Goal: Transaction & Acquisition: Purchase product/service

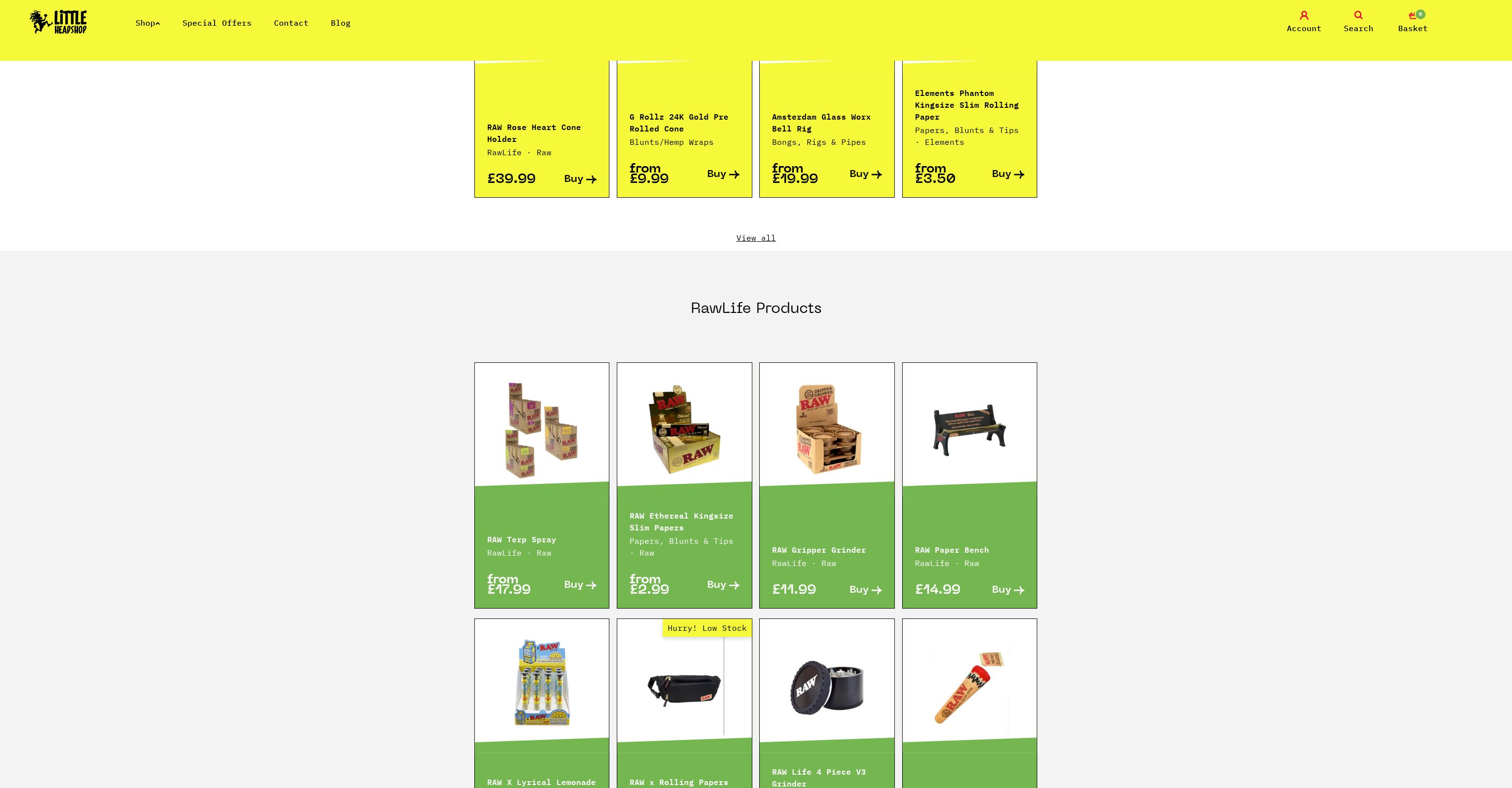
scroll to position [1083, 0]
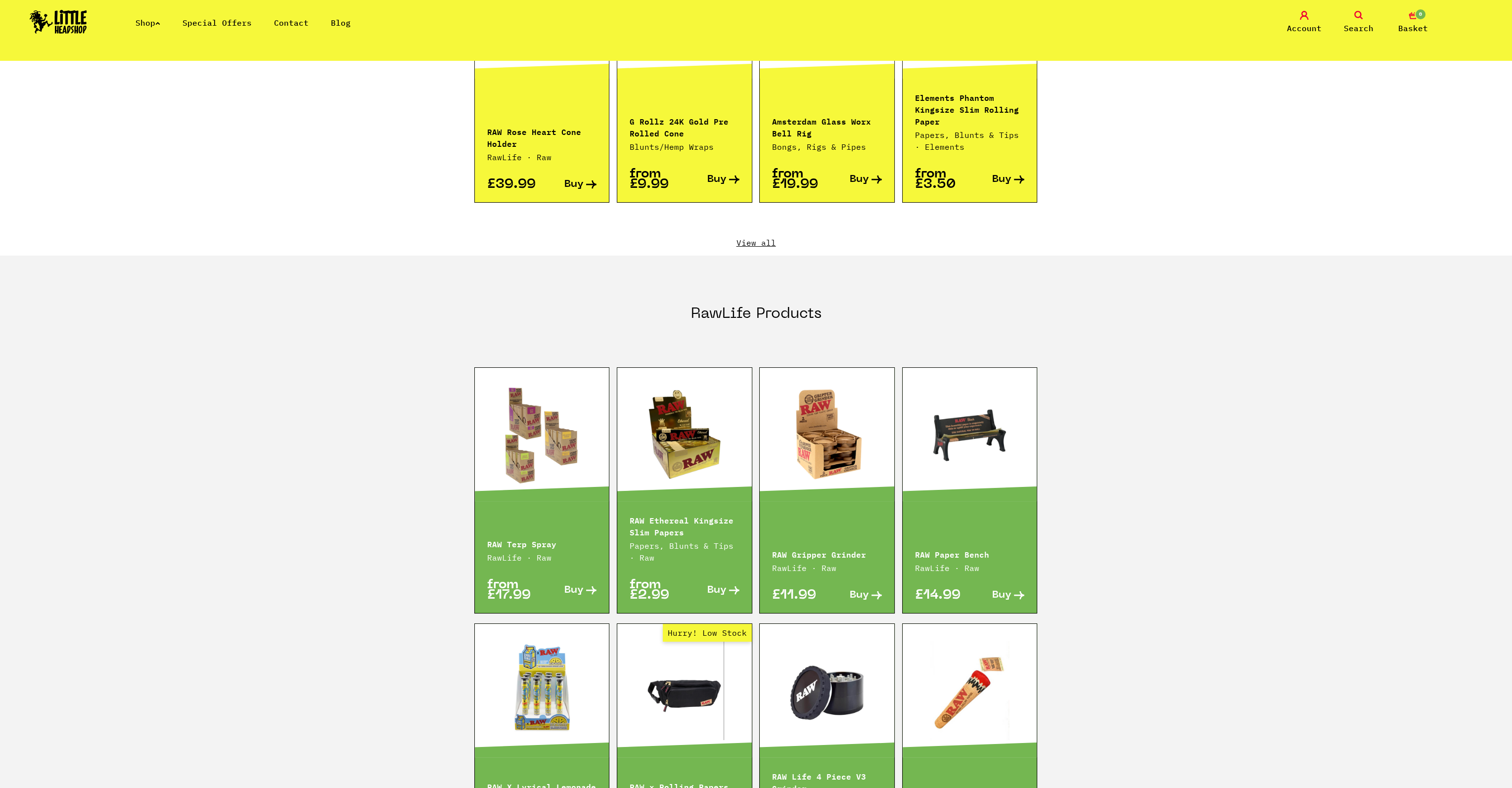
click at [983, 397] on link at bounding box center [970, 434] width 134 height 99
click at [683, 514] on p "RAW Ethereal Kingsize Slim Papers" at bounding box center [684, 526] width 110 height 23
click at [679, 451] on link at bounding box center [684, 434] width 134 height 99
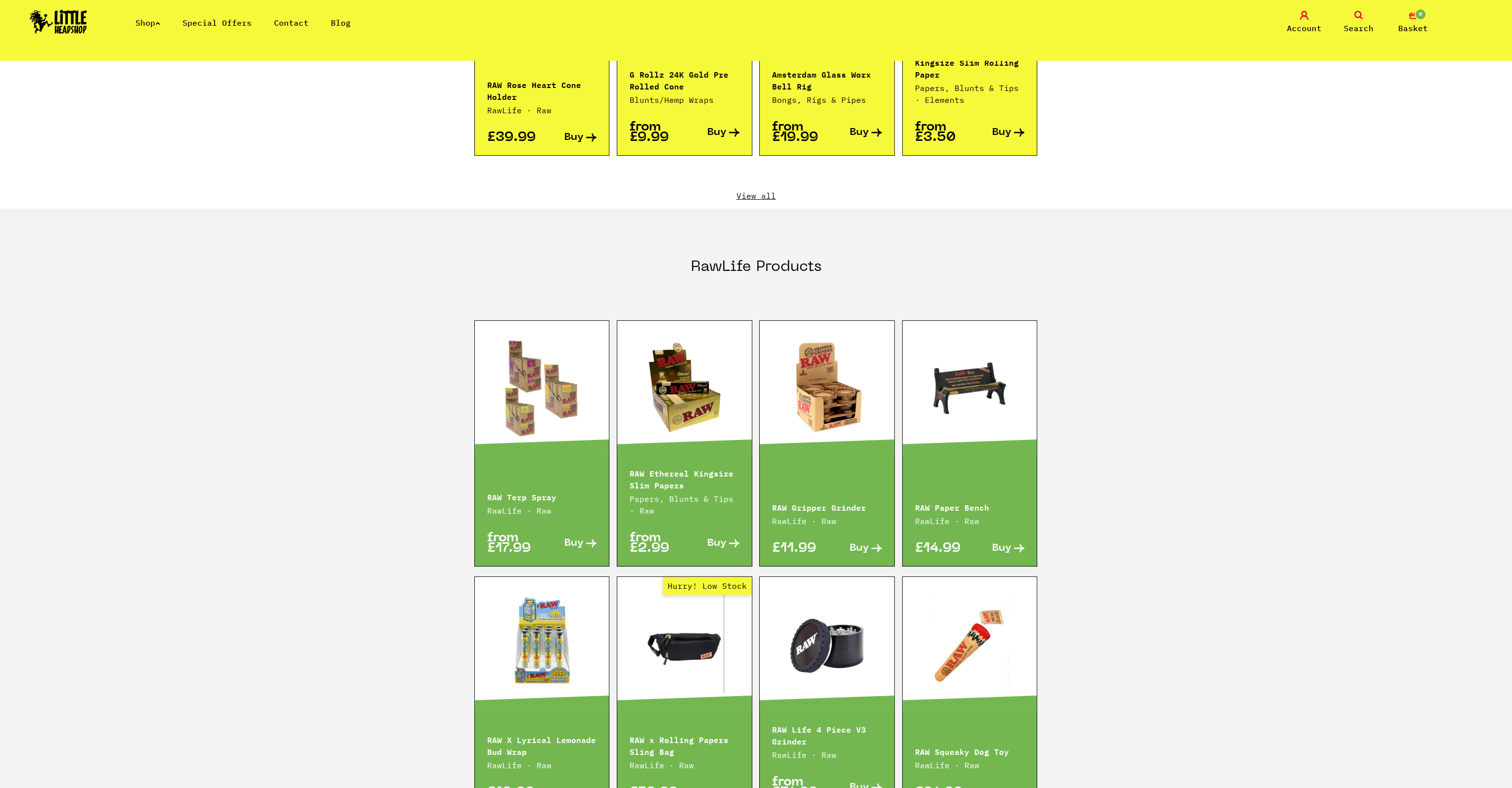
scroll to position [1132, 0]
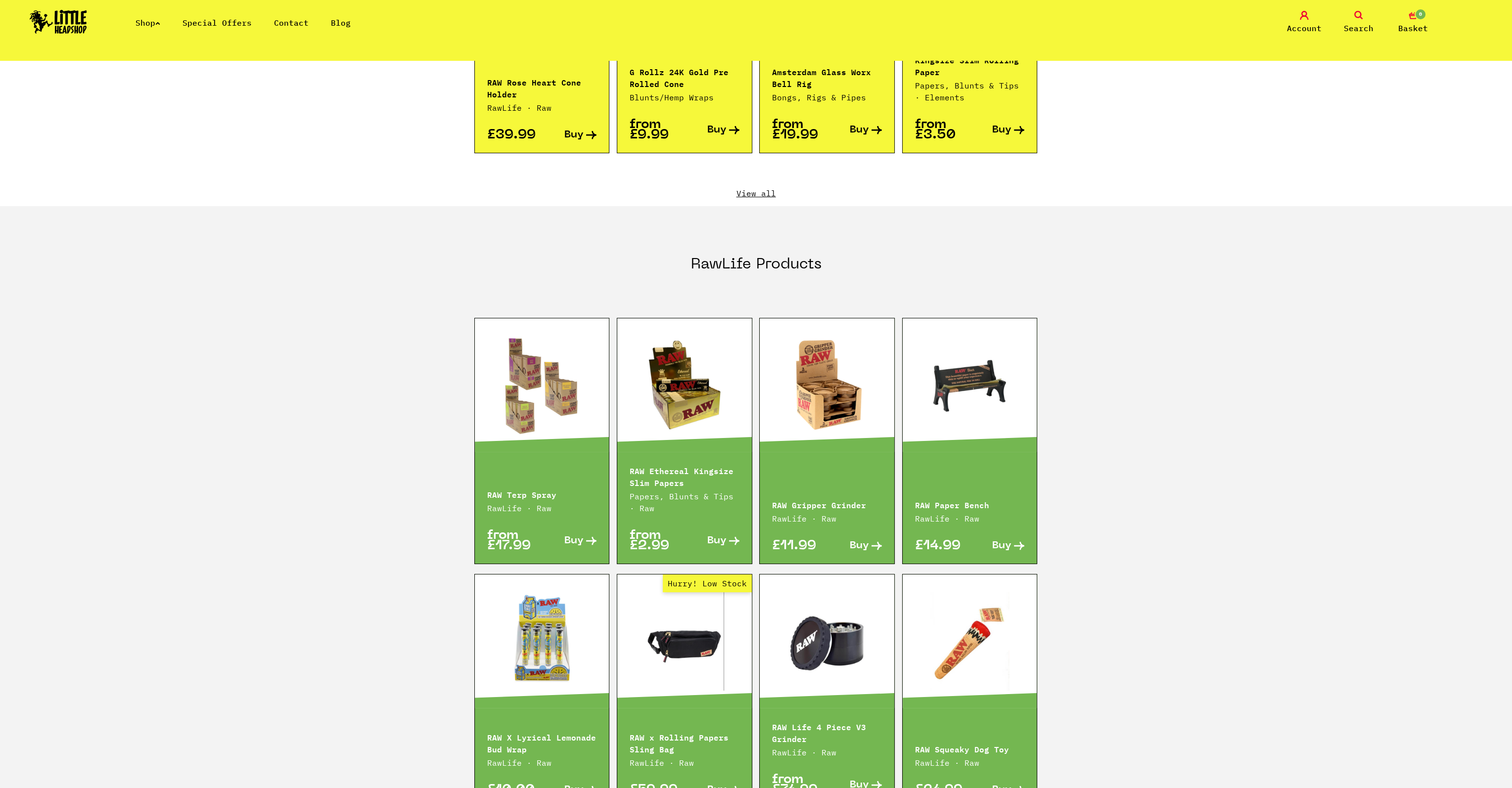
click at [981, 374] on link at bounding box center [970, 385] width 134 height 99
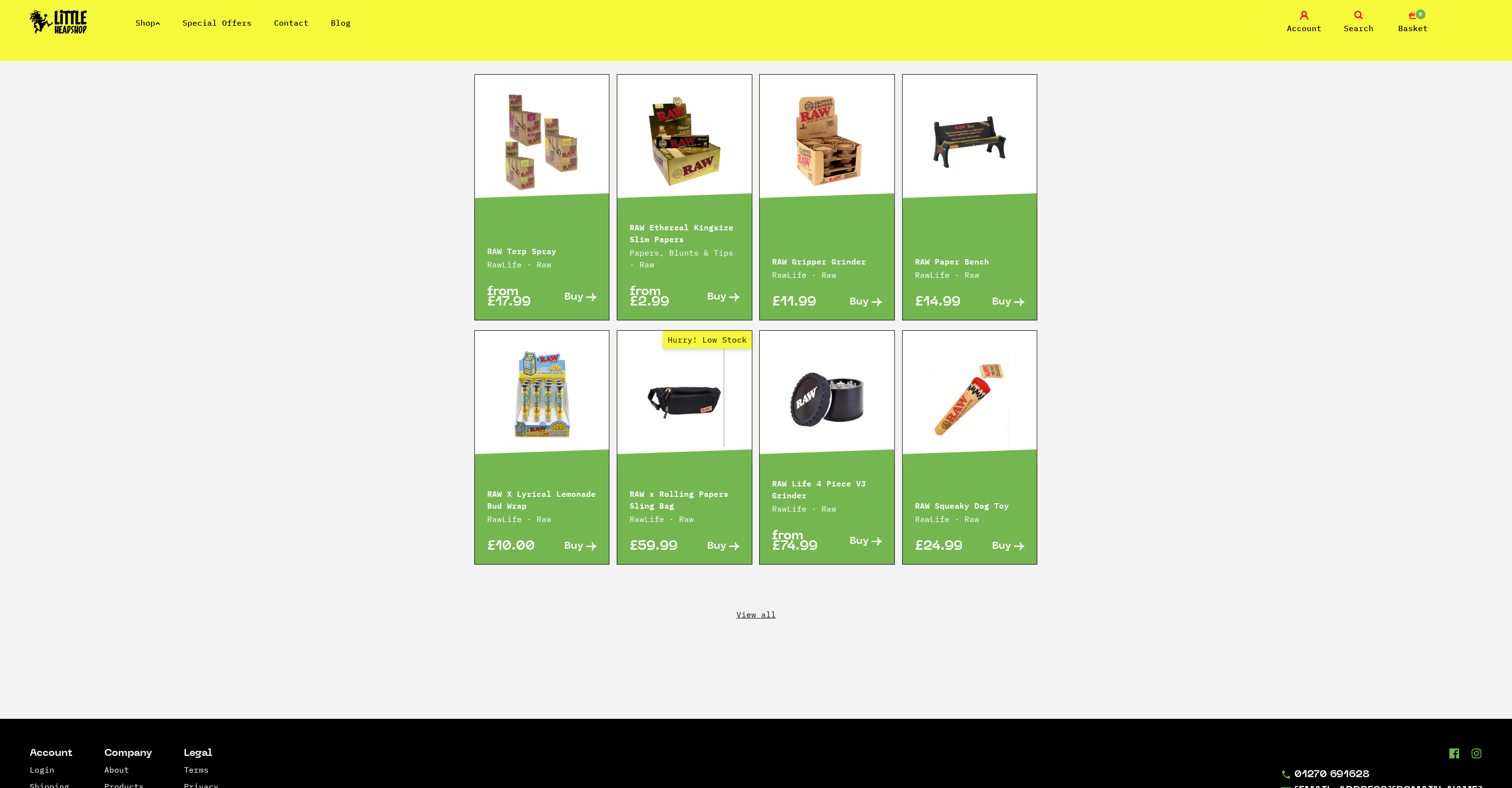
scroll to position [1379, 0]
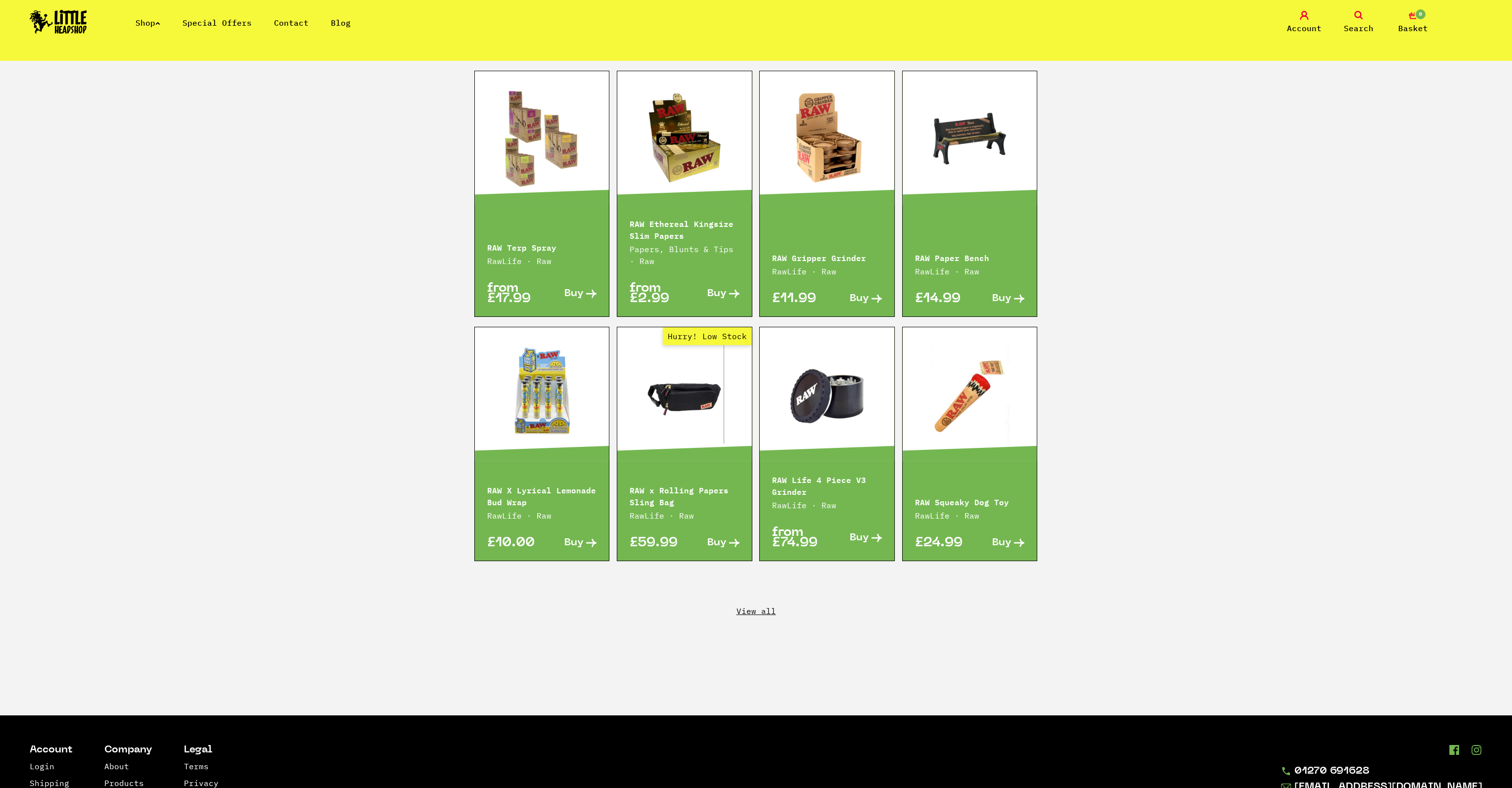
click at [753, 606] on link "View all" at bounding box center [756, 611] width 1512 height 11
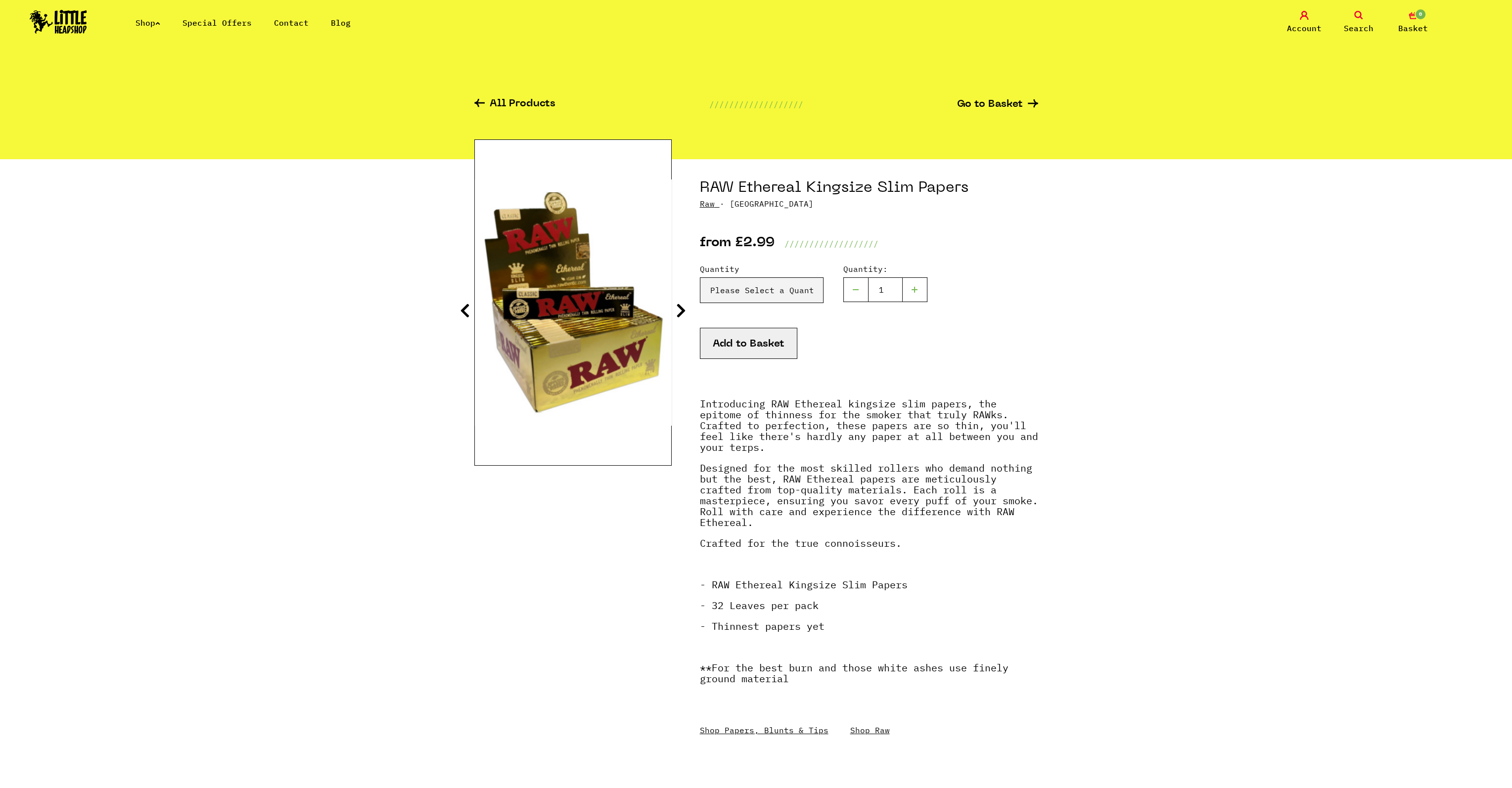
click at [908, 288] on div at bounding box center [915, 290] width 25 height 25
click at [915, 289] on div at bounding box center [915, 290] width 25 height 25
click at [914, 289] on div at bounding box center [915, 290] width 25 height 25
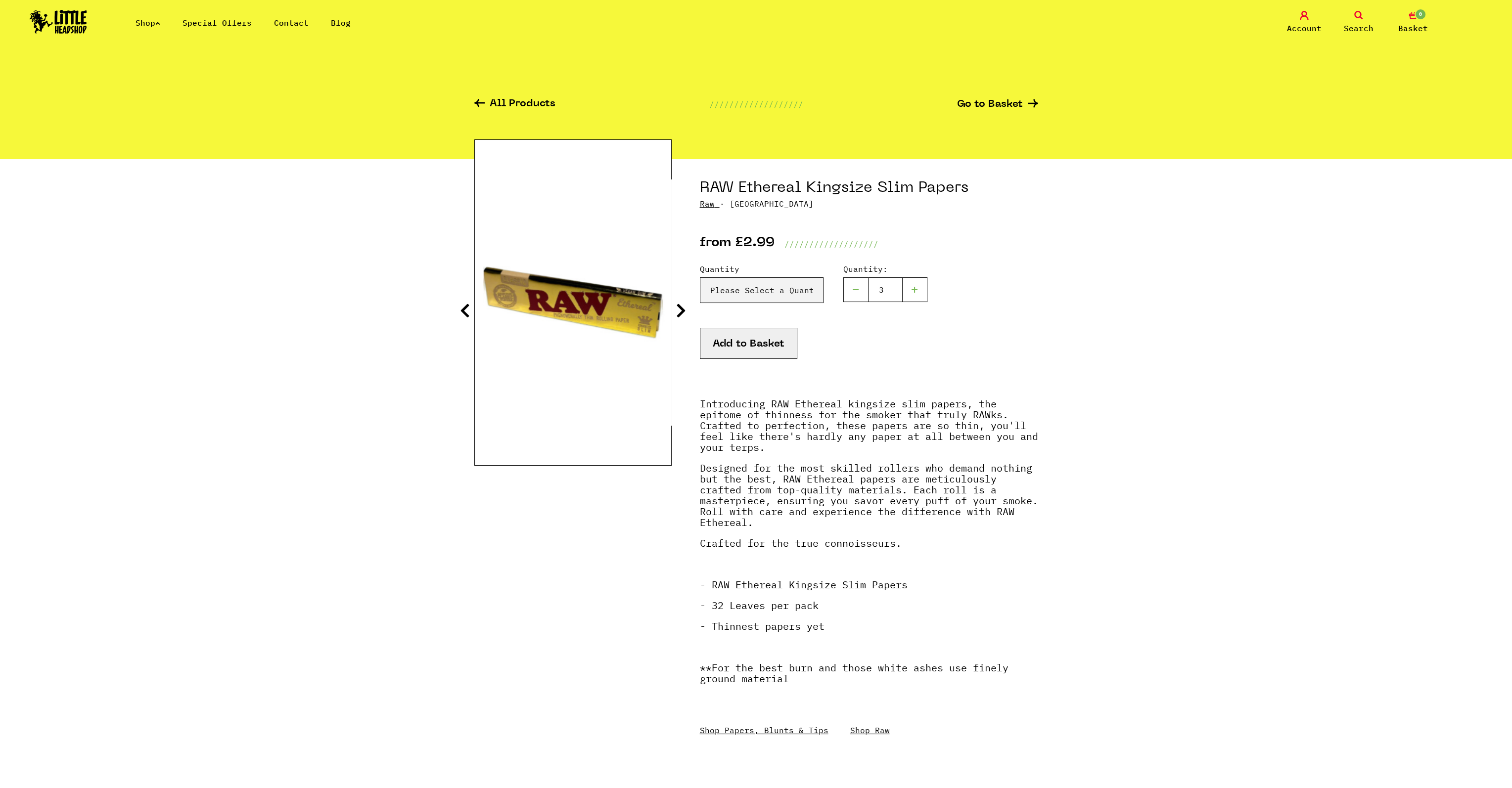
click at [853, 290] on div at bounding box center [856, 290] width 25 height 25
type input "1"
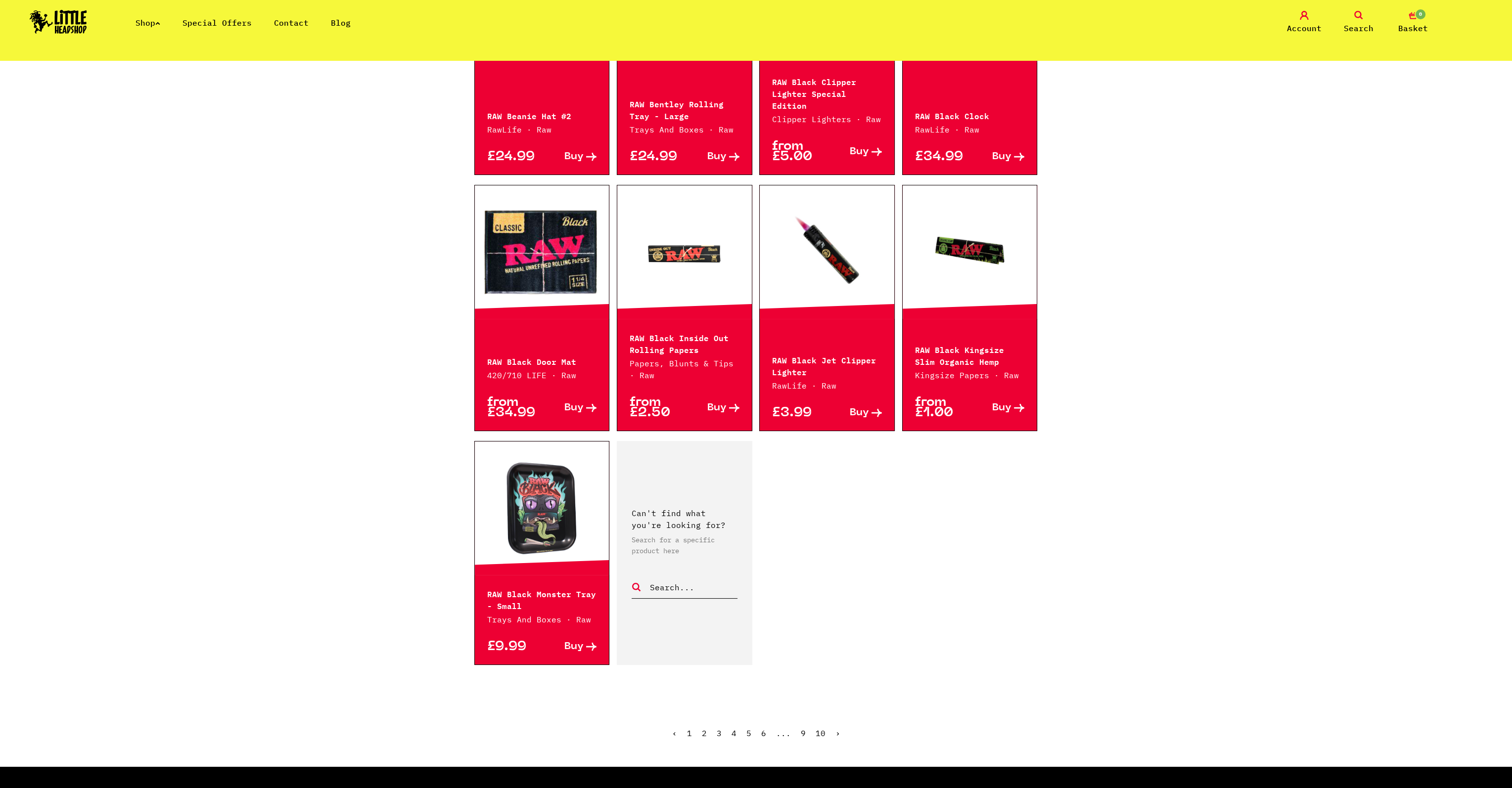
scroll to position [1137, 0]
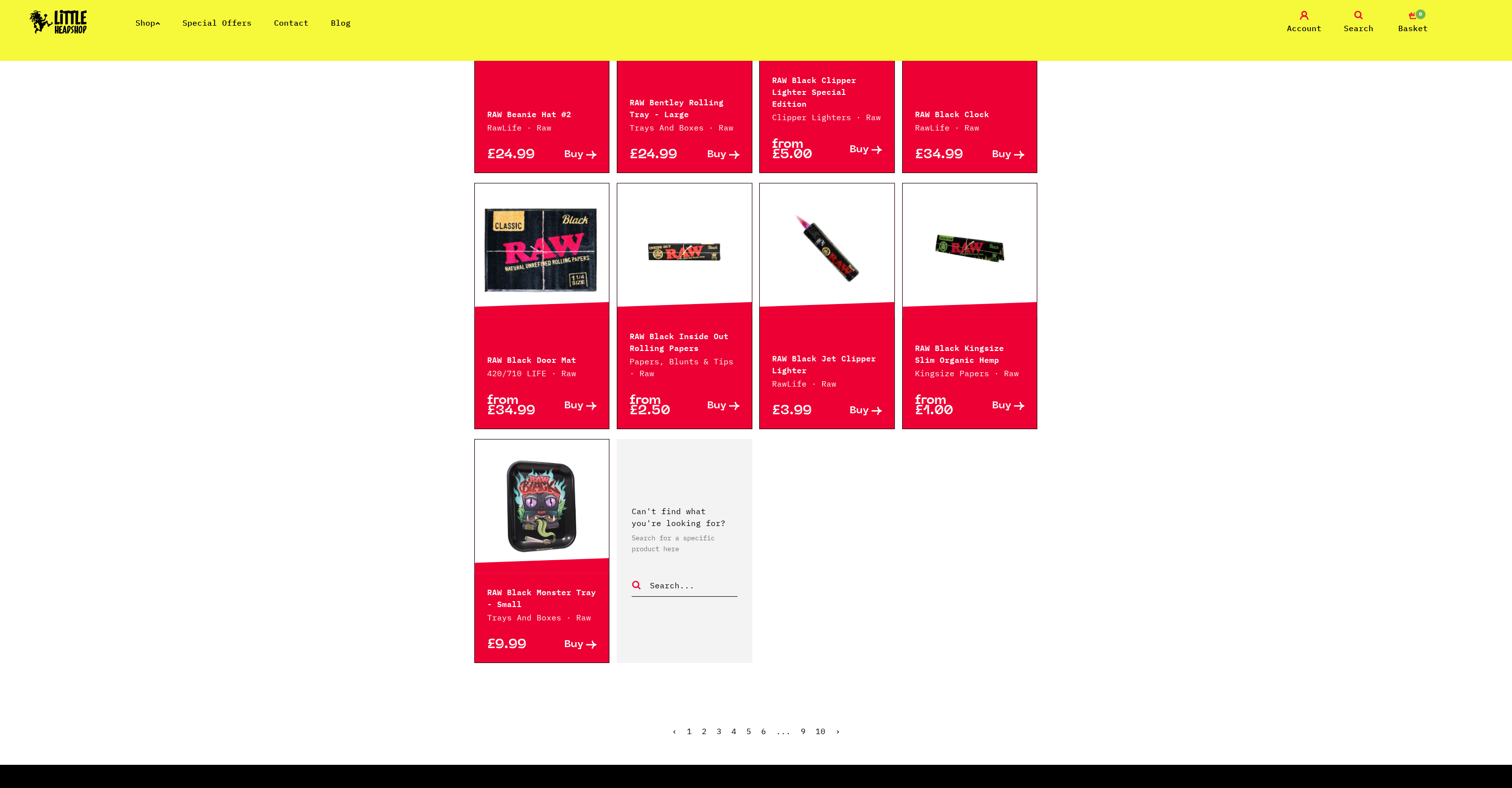
click at [706, 726] on link "2" at bounding box center [704, 731] width 5 height 10
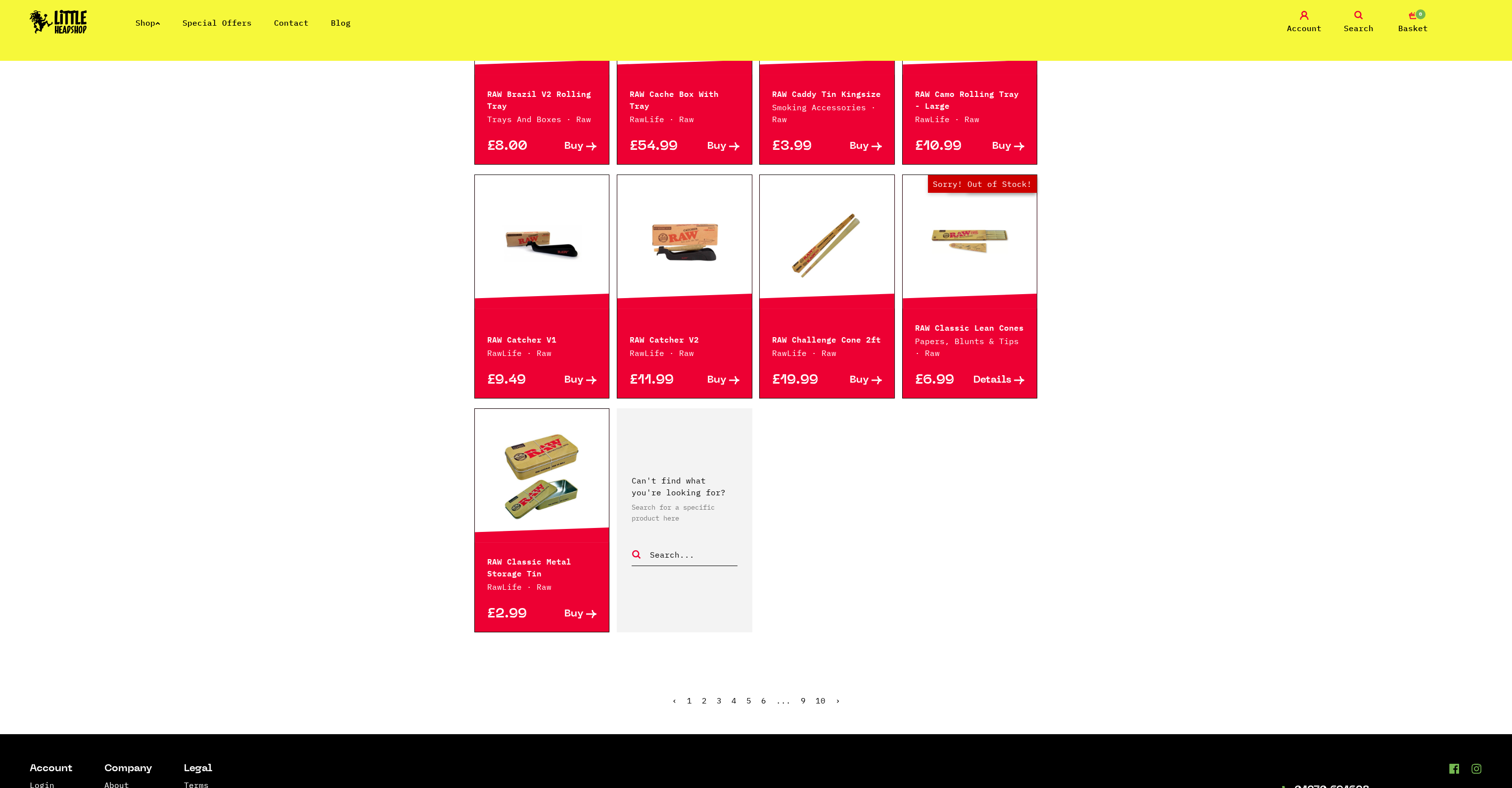
scroll to position [1137, 0]
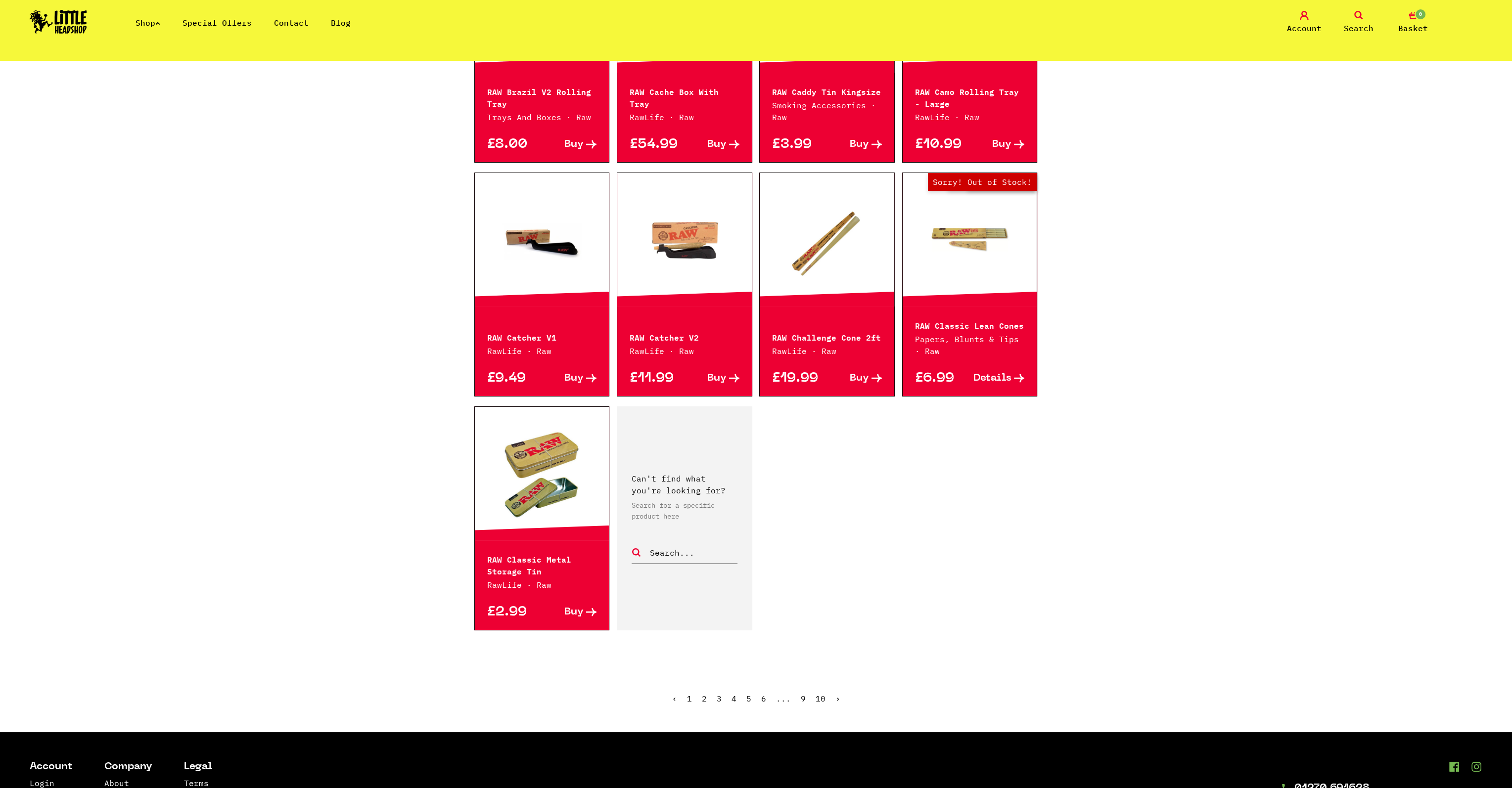
click at [718, 696] on link "3" at bounding box center [719, 698] width 5 height 10
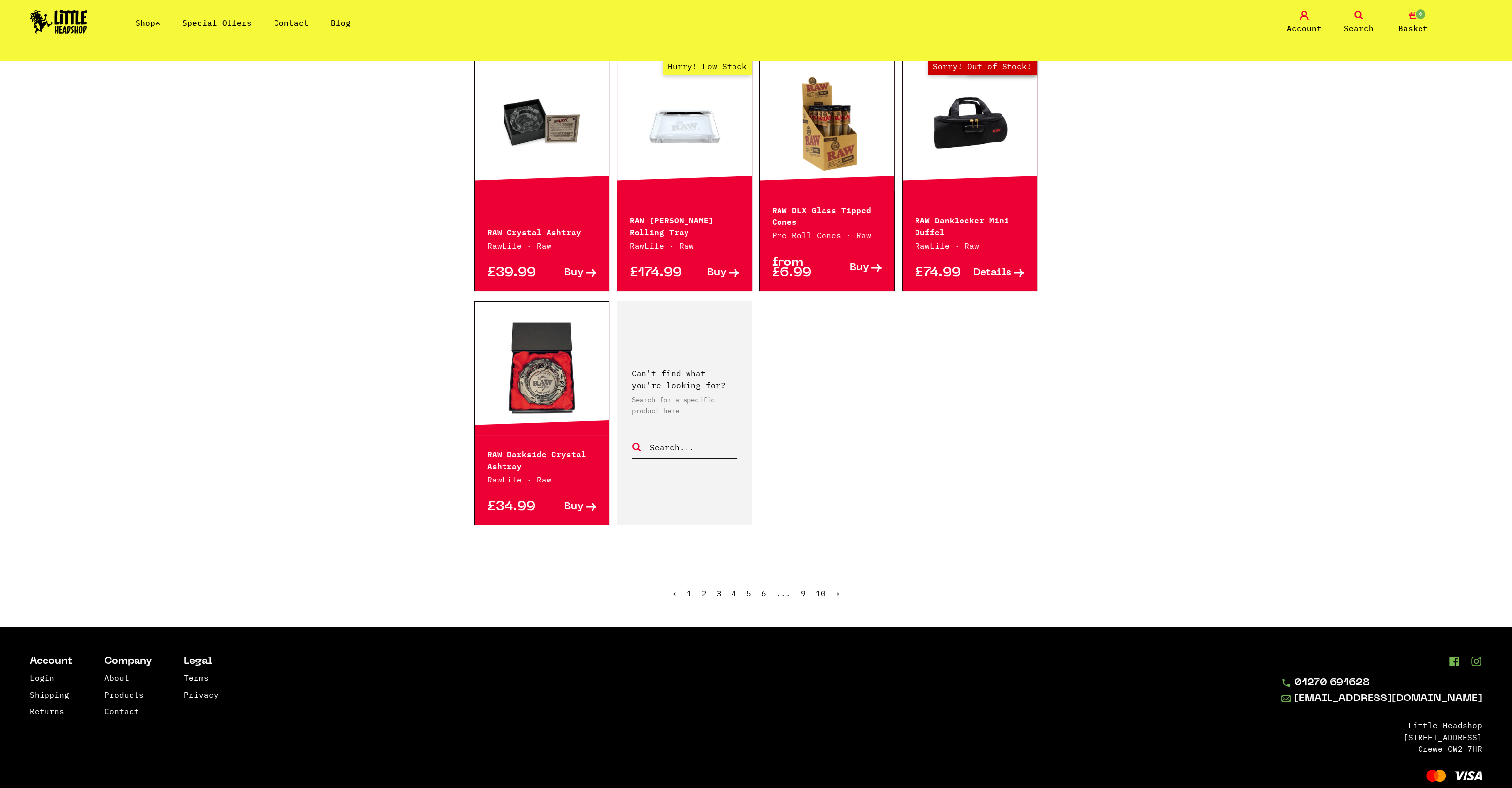
scroll to position [1250, 0]
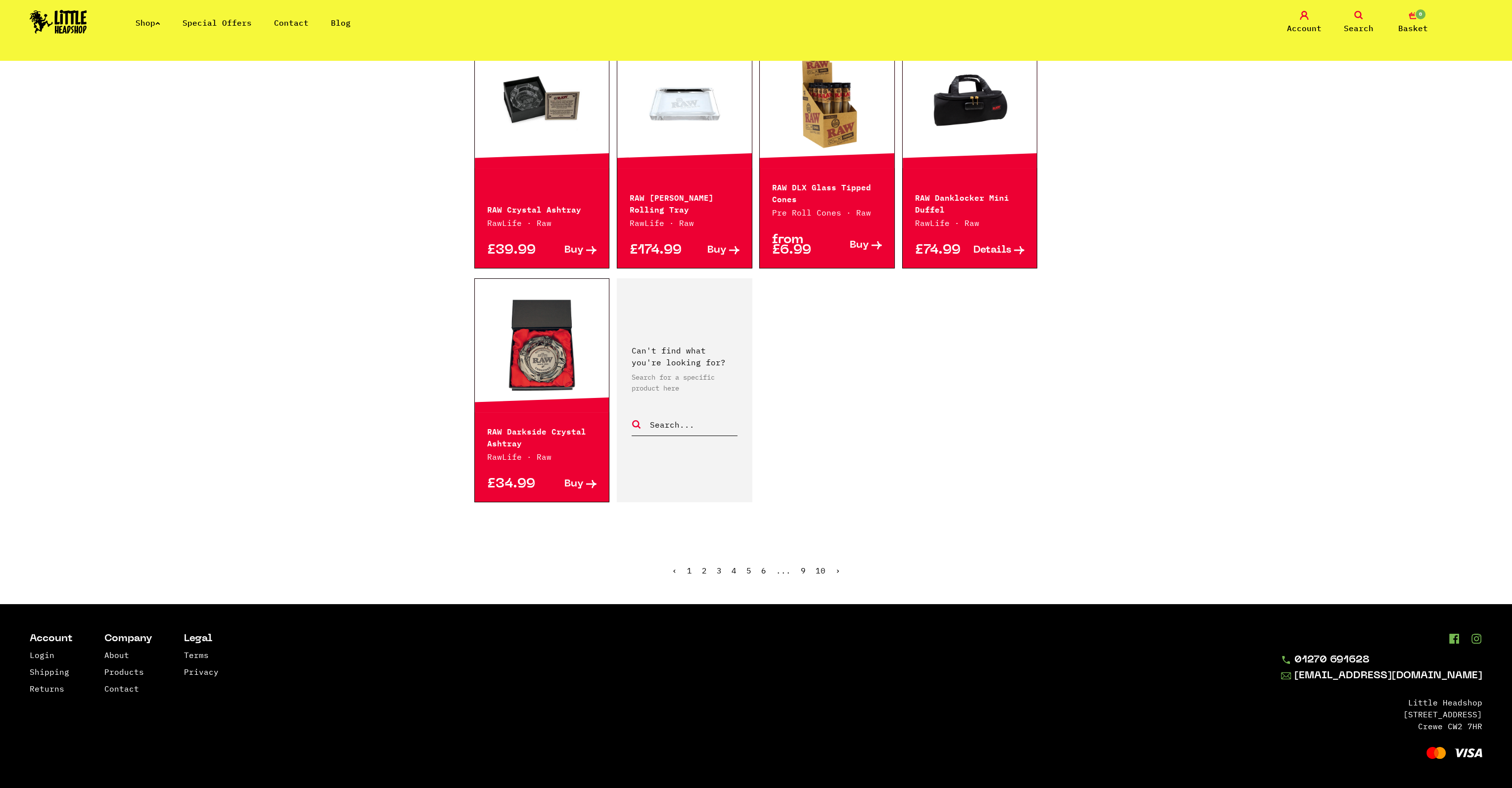
click at [733, 568] on link "4" at bounding box center [734, 570] width 5 height 10
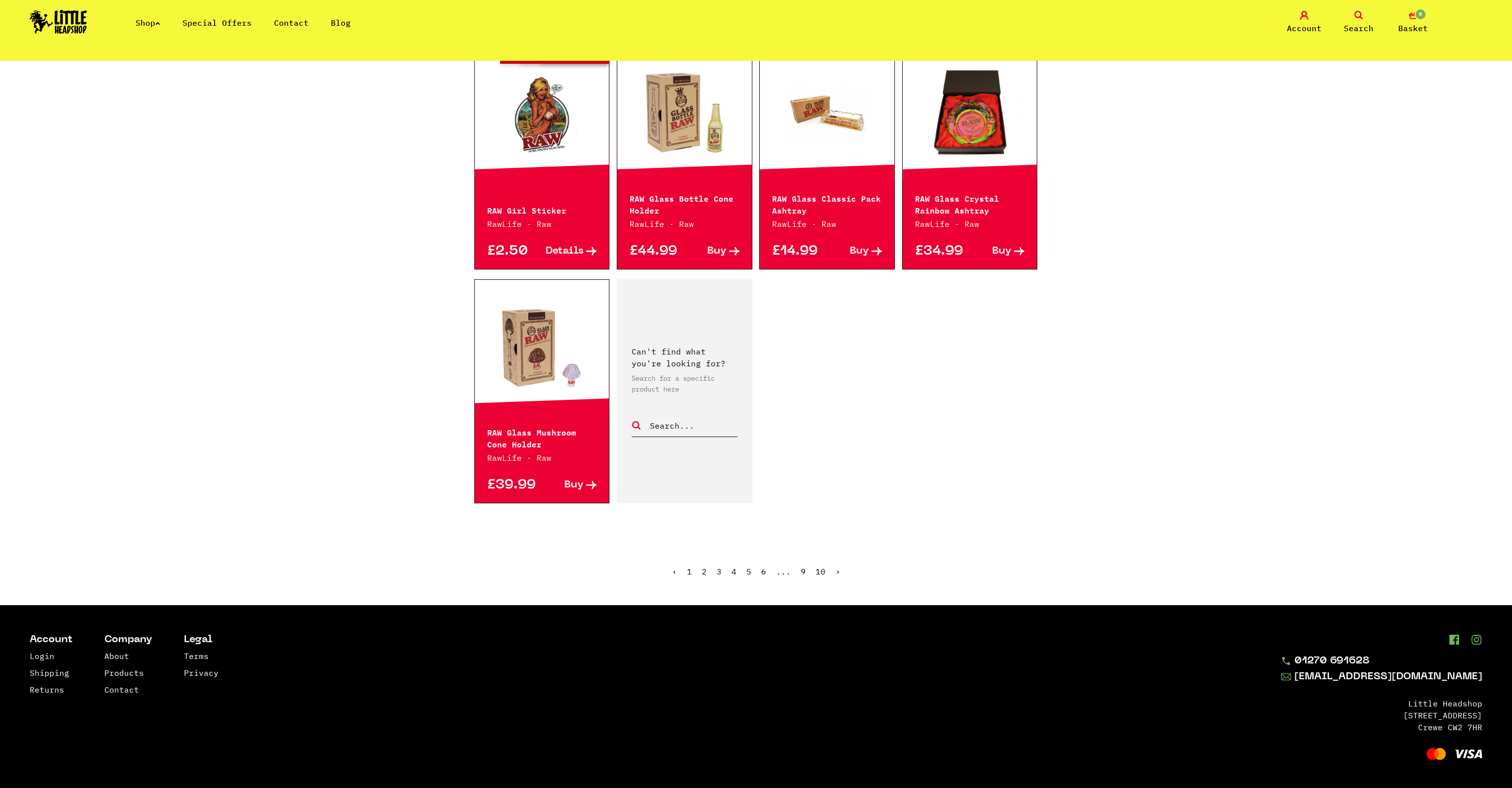
scroll to position [1264, 0]
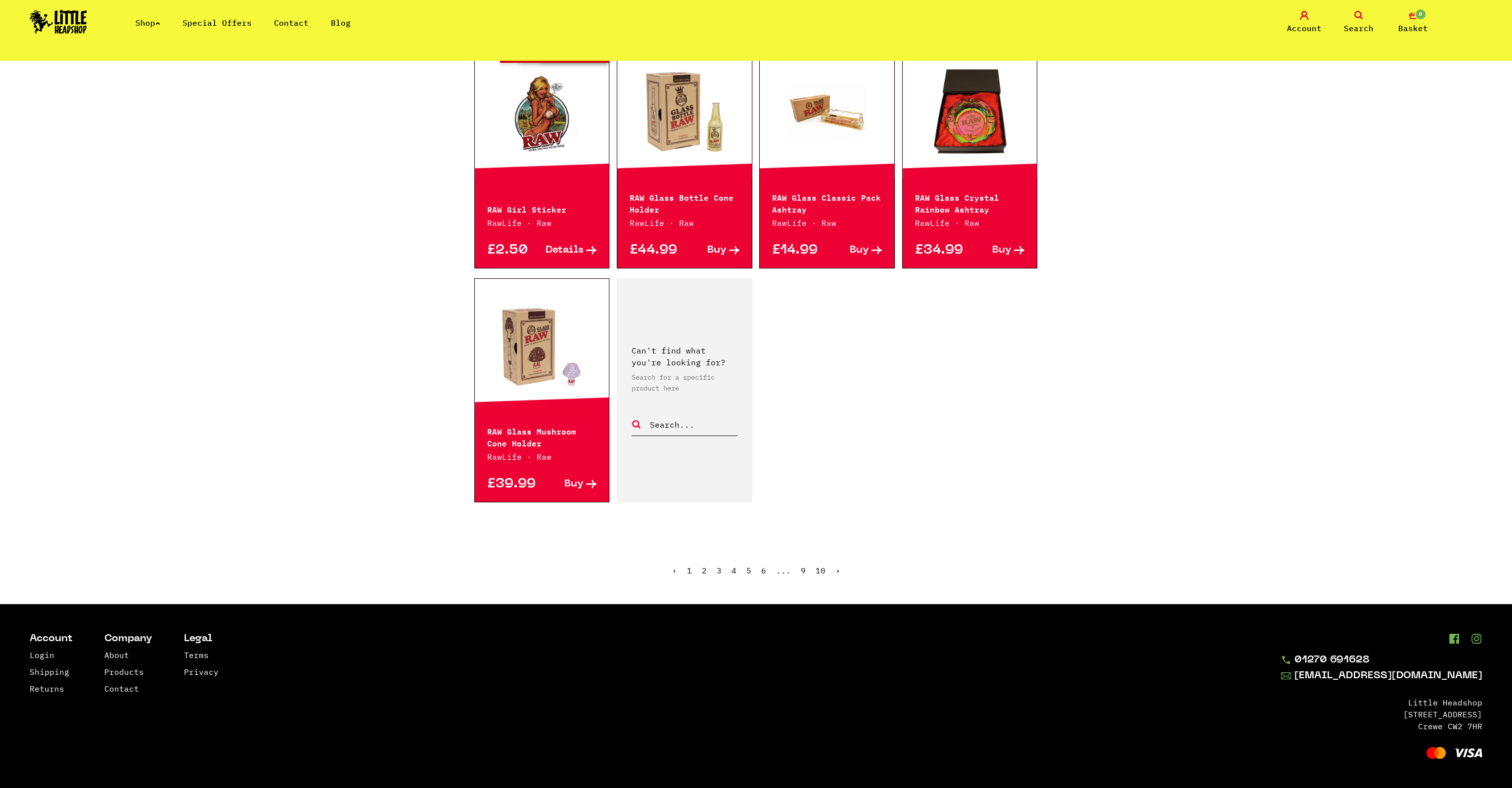
click at [746, 570] on ul "‹ 1 2 3 4 5 6 ... 9 10 ›" at bounding box center [756, 578] width 564 height 42
click at [747, 569] on link "5" at bounding box center [749, 570] width 5 height 10
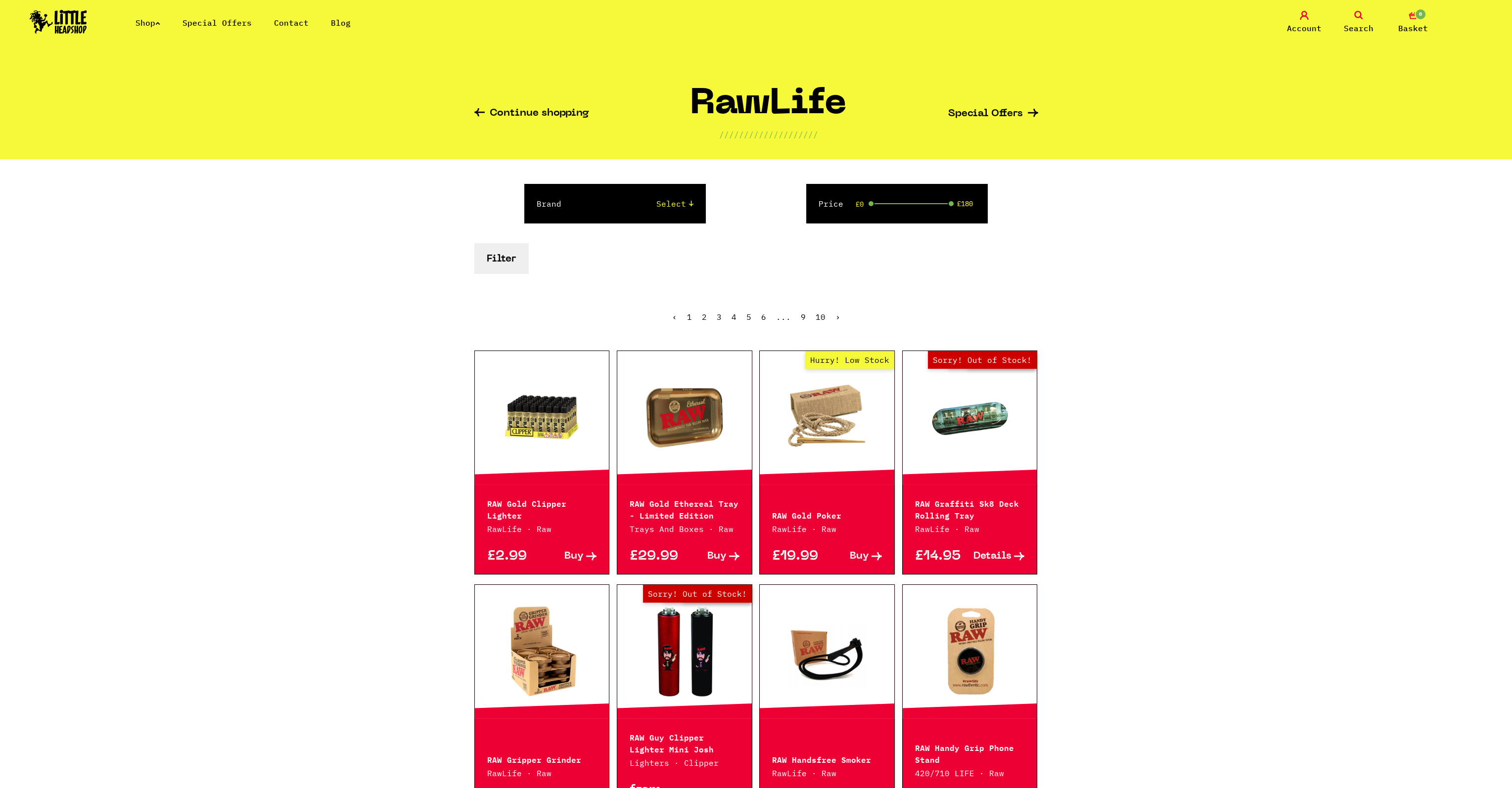
click at [988, 449] on link "Out of Stock Hurry! Low Stock Sorry! Out of Stock!" at bounding box center [970, 418] width 134 height 99
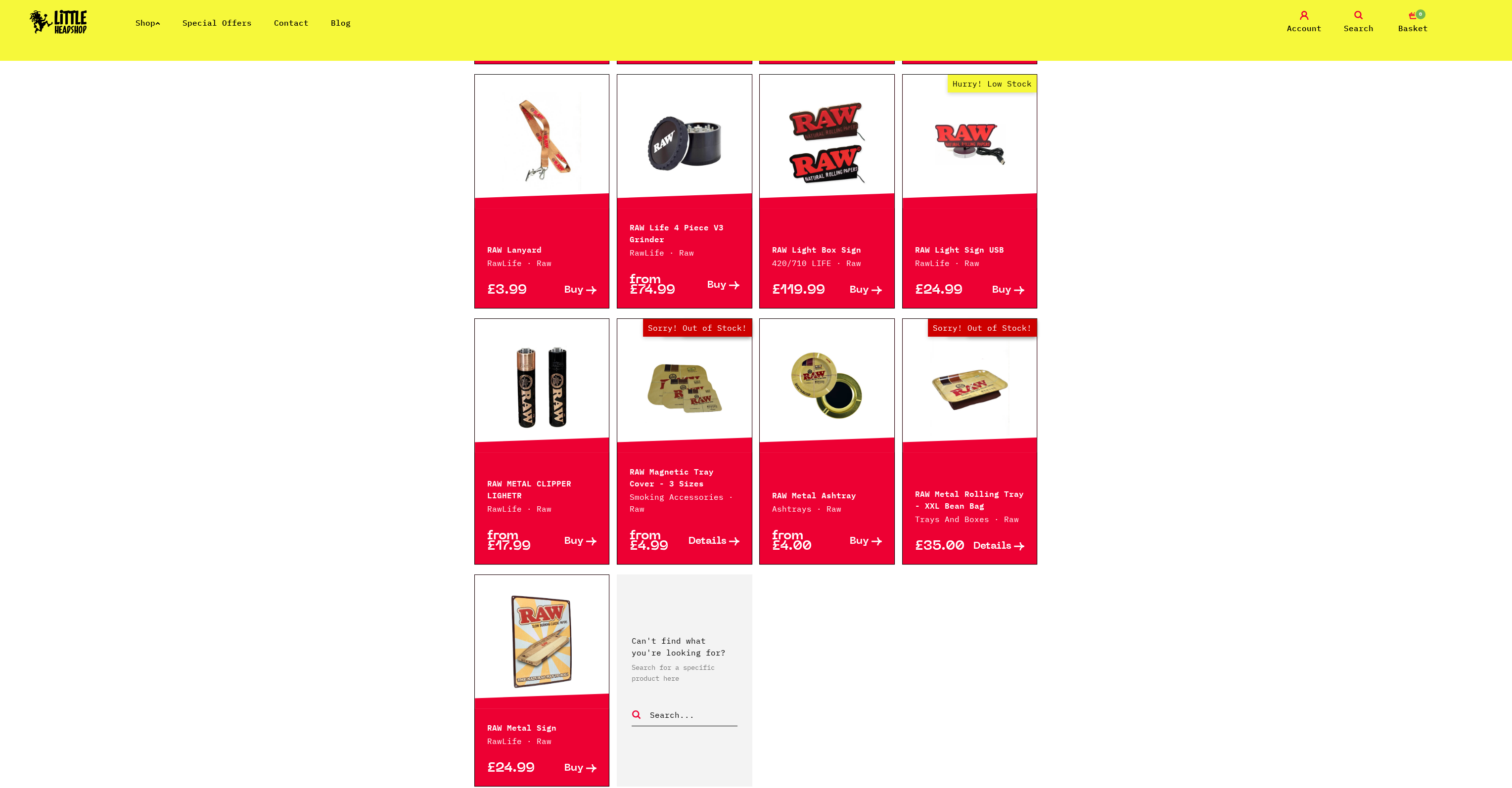
scroll to position [1186, 0]
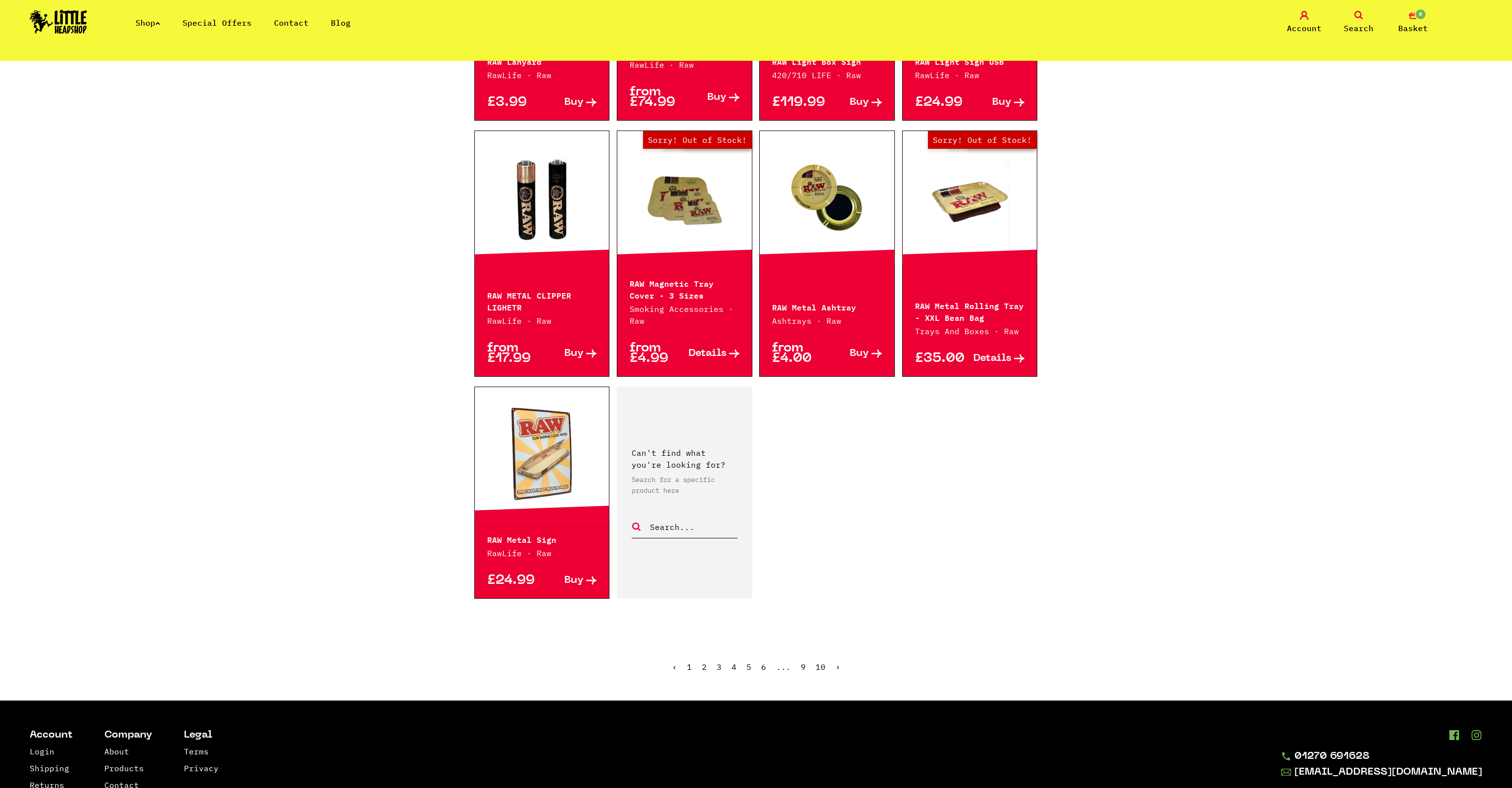
click at [762, 667] on link "6" at bounding box center [764, 667] width 5 height 10
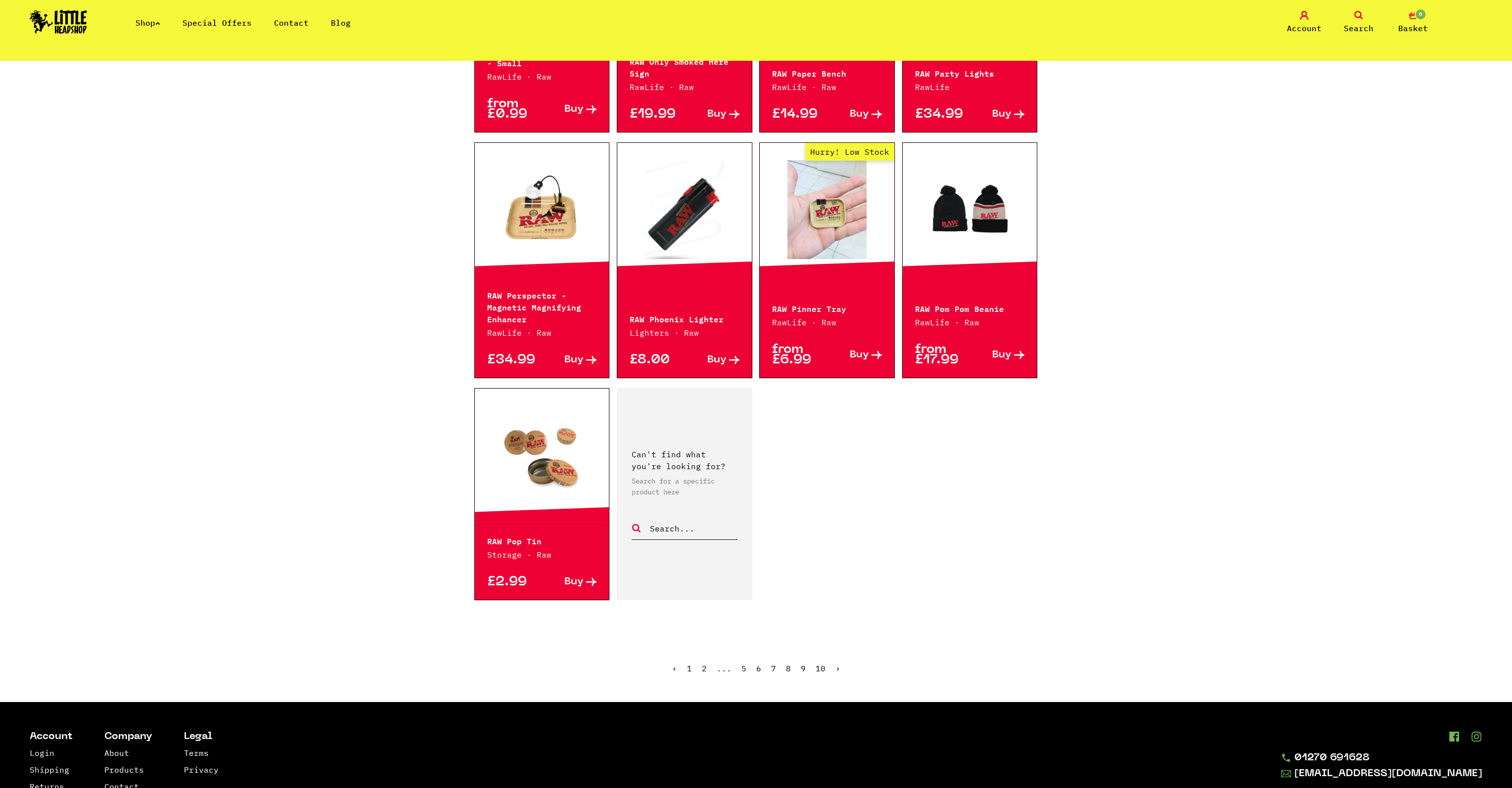
scroll to position [1186, 0]
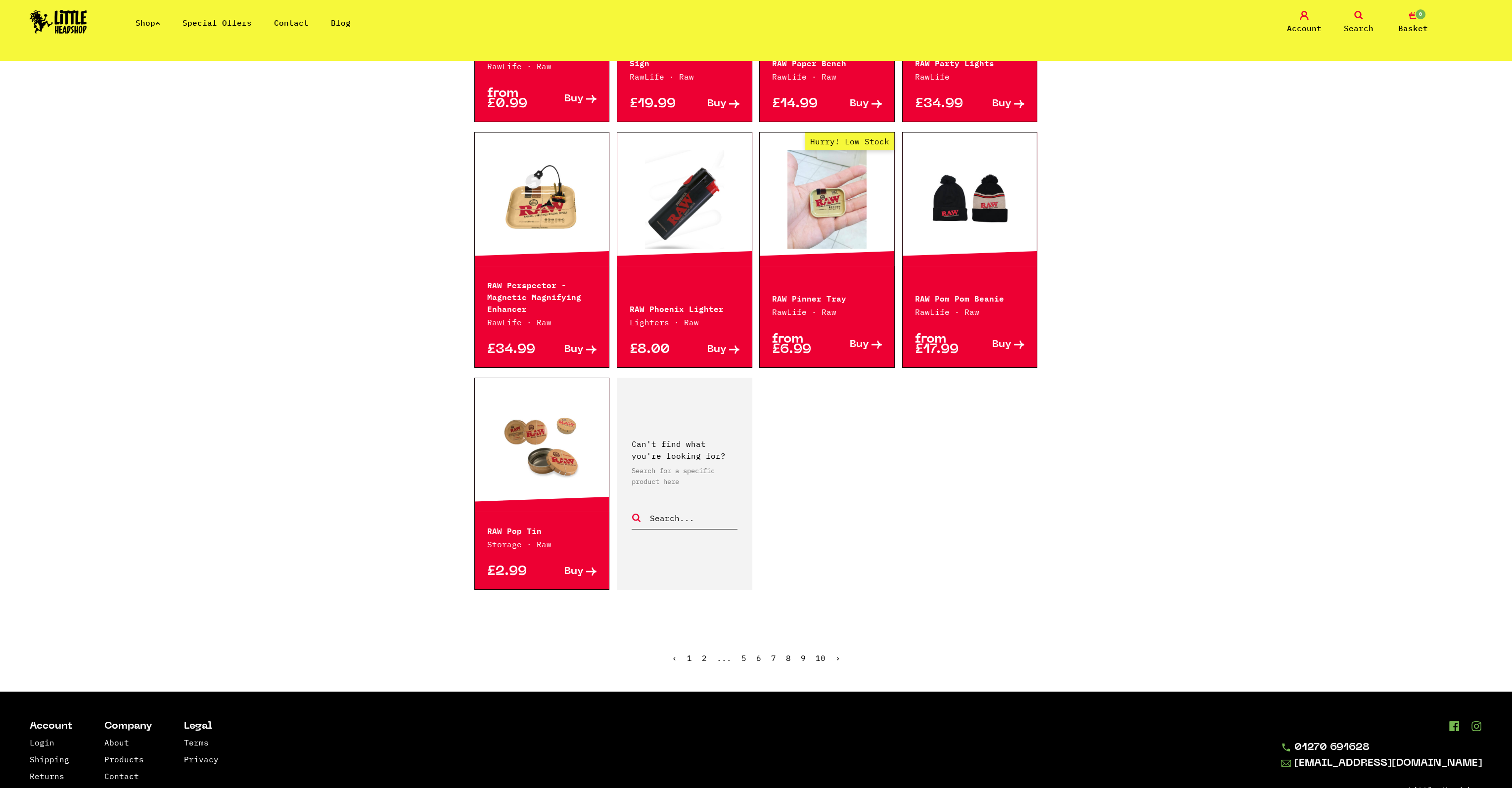
click at [772, 655] on link "7" at bounding box center [774, 658] width 5 height 10
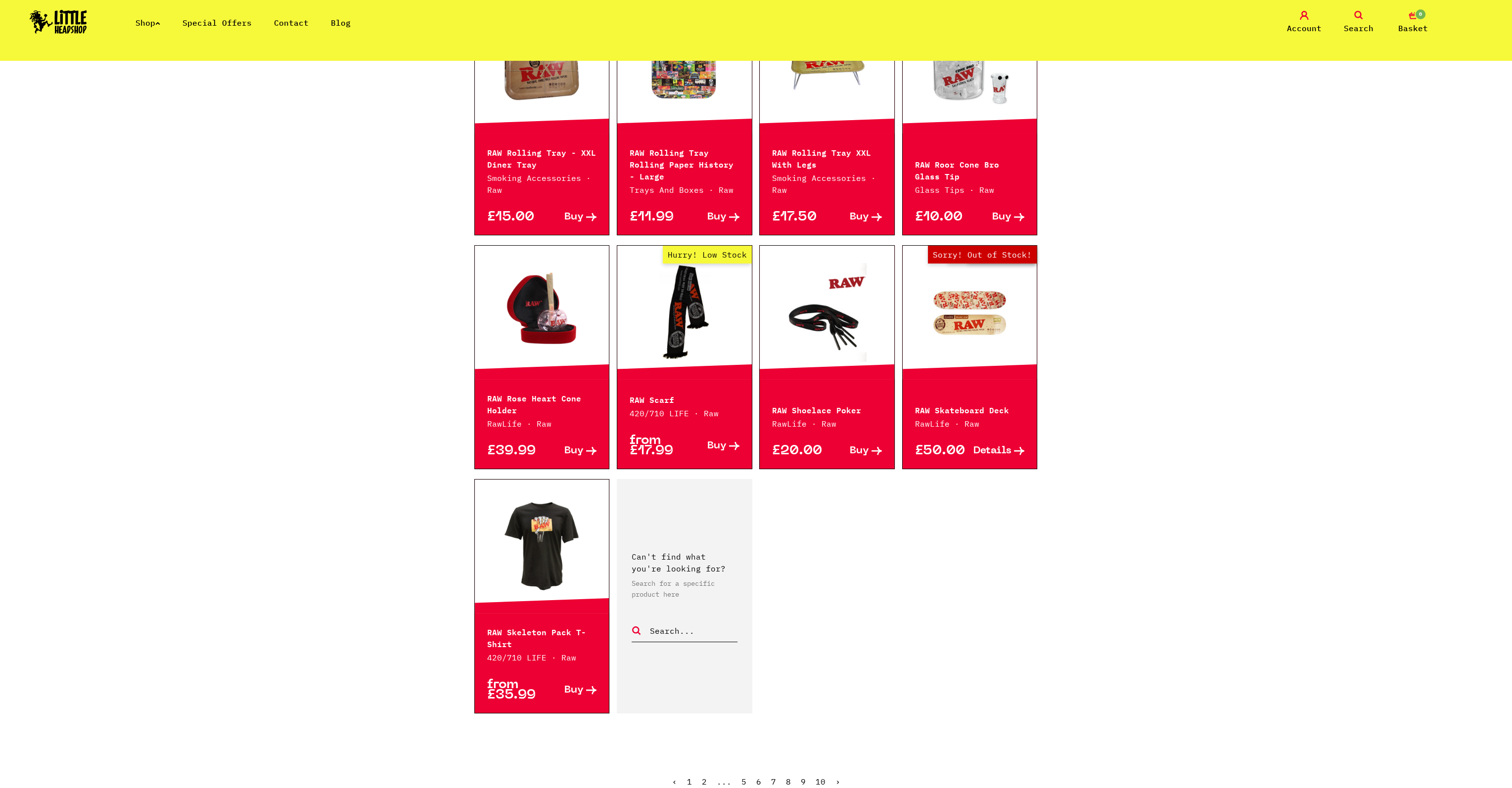
scroll to position [1186, 0]
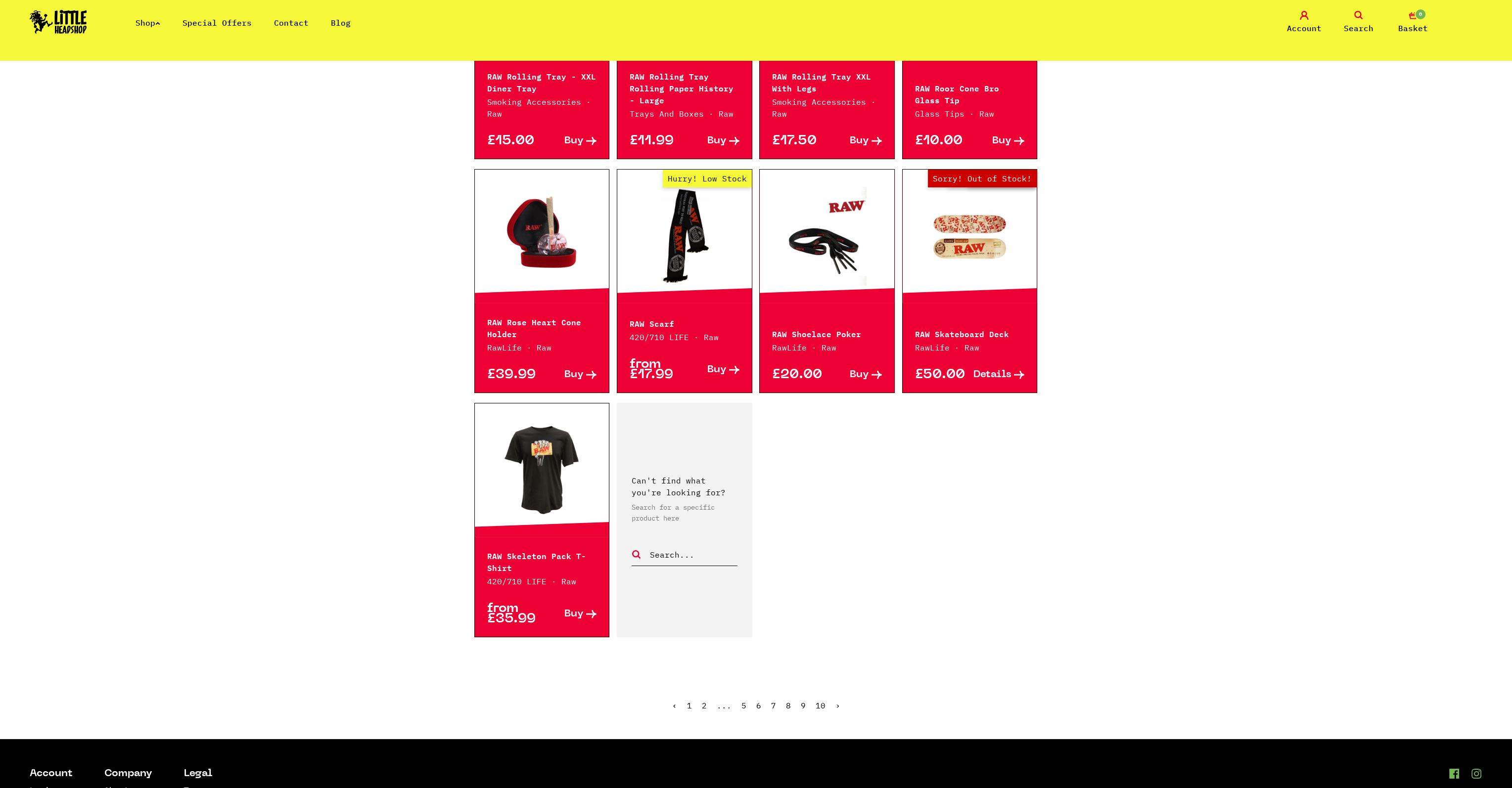
click at [788, 701] on link "8" at bounding box center [788, 705] width 5 height 10
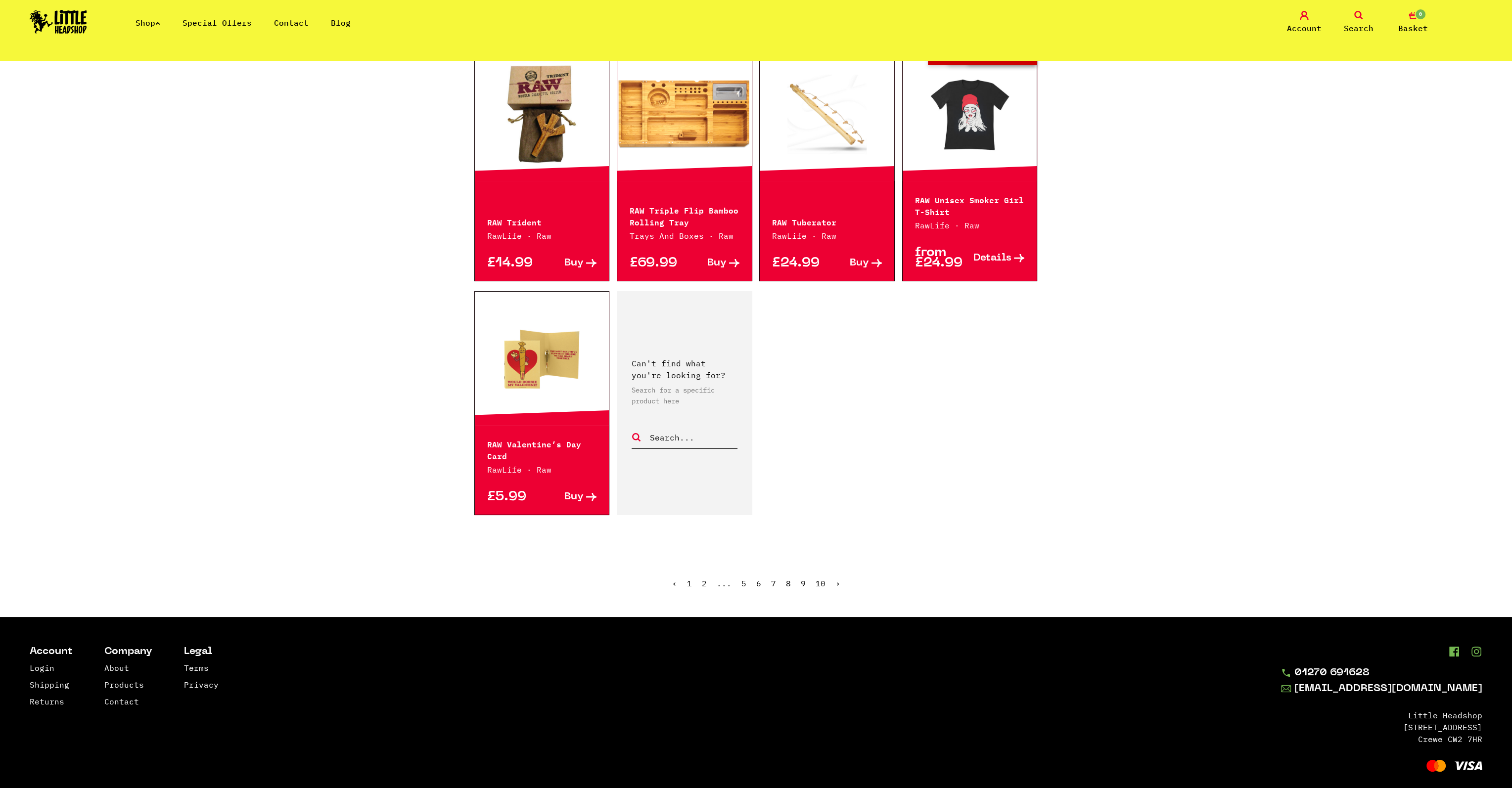
scroll to position [1285, 0]
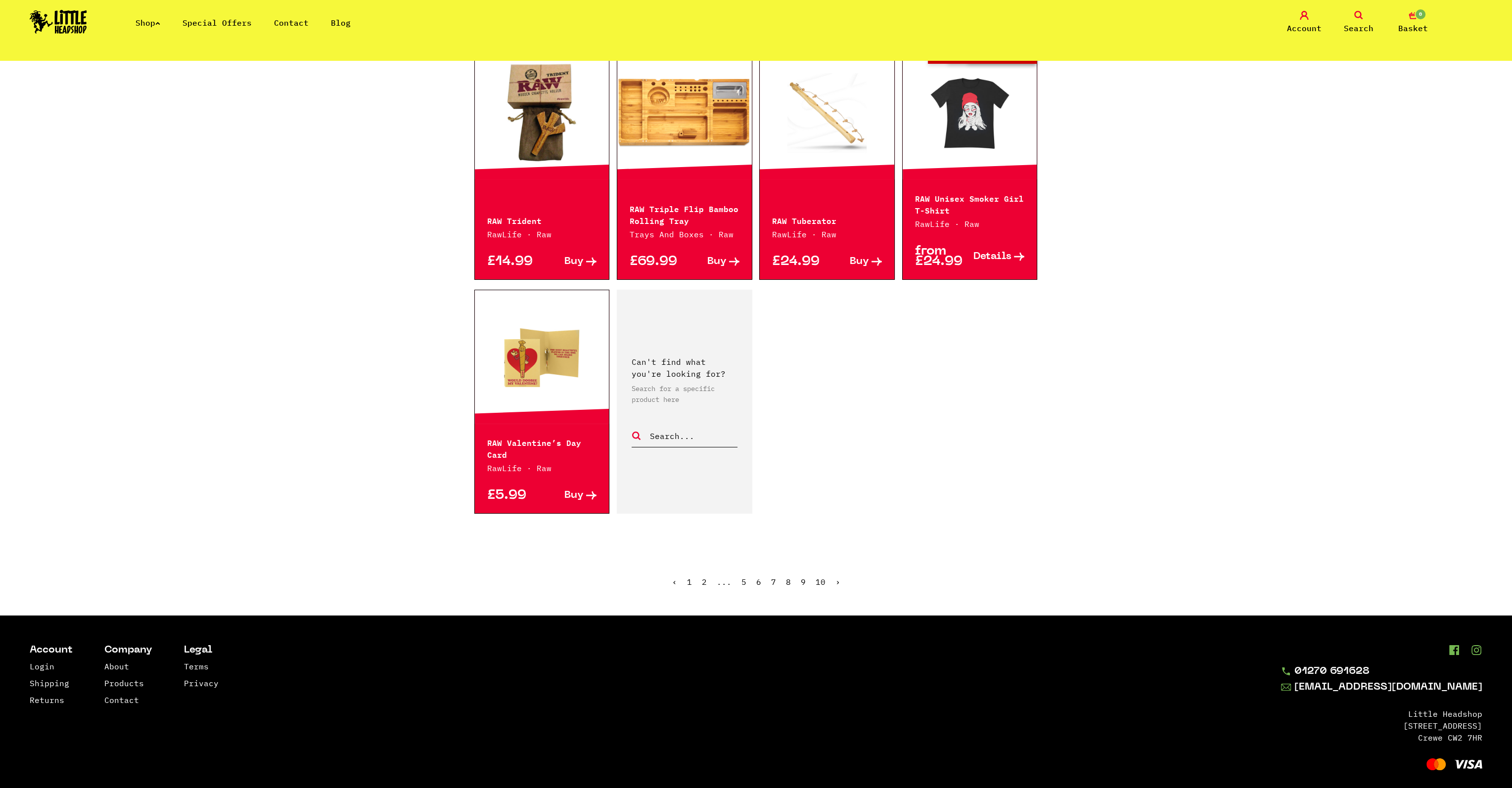
click at [803, 577] on link "9" at bounding box center [803, 581] width 5 height 10
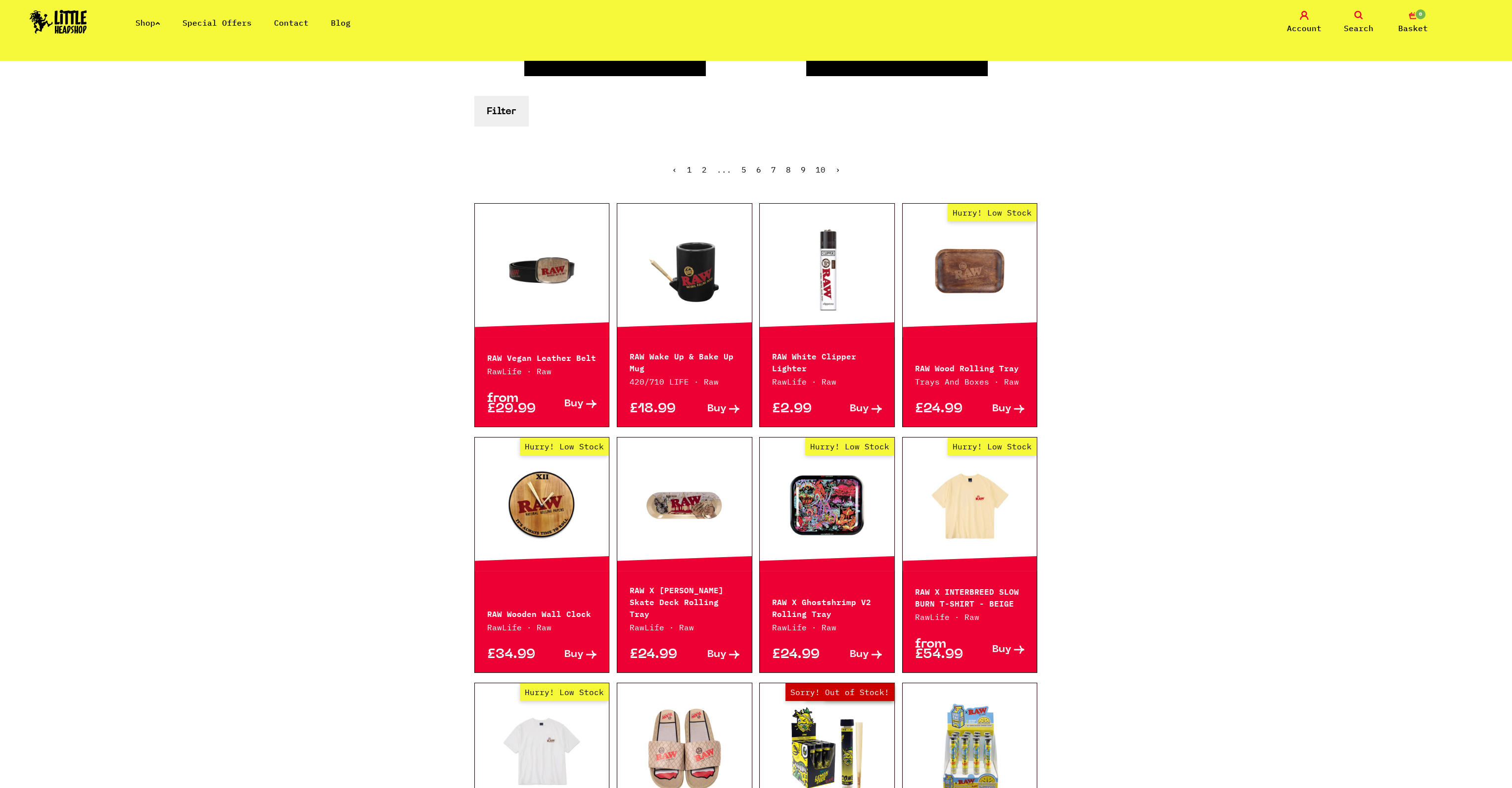
scroll to position [148, 0]
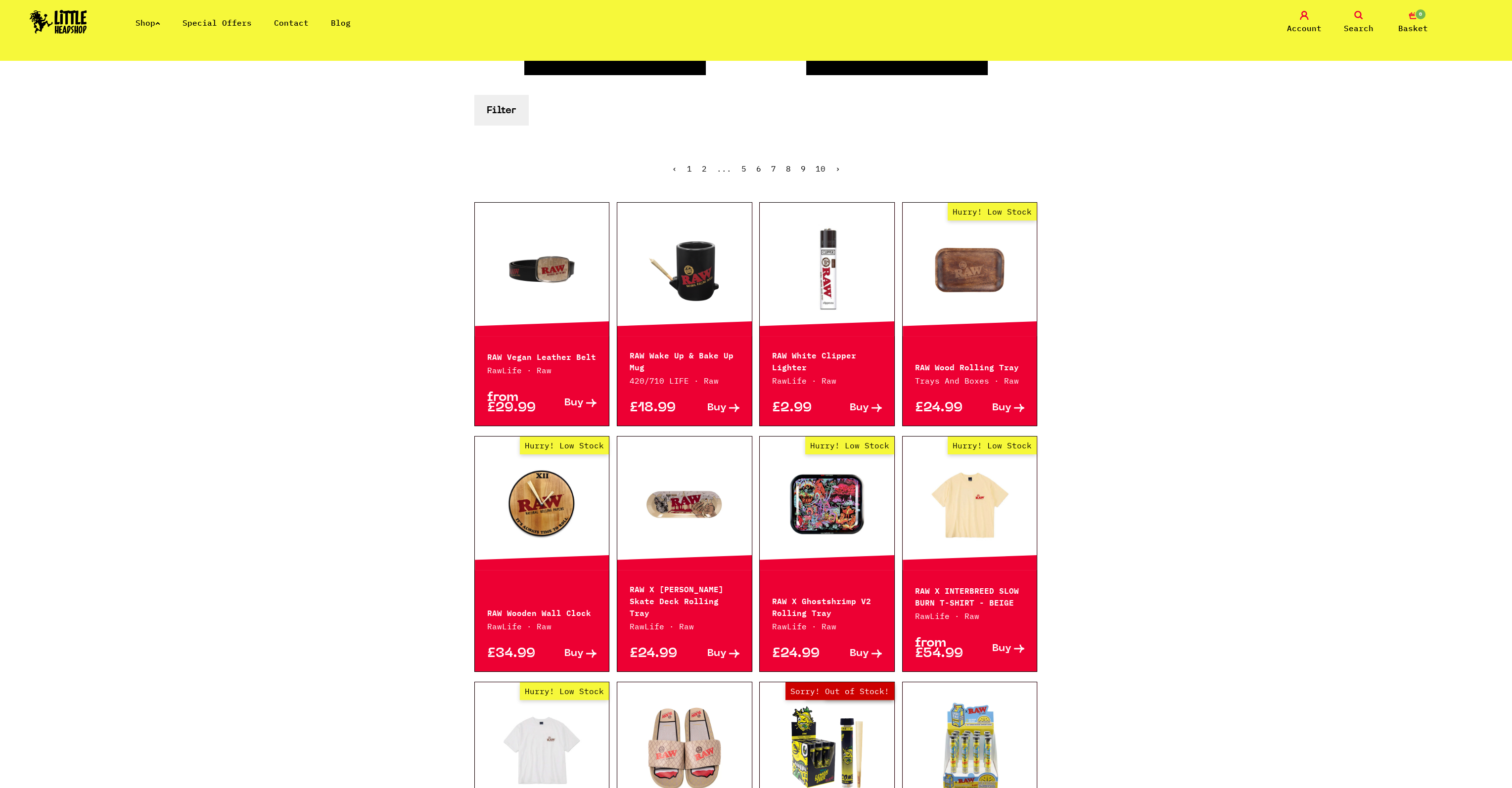
click at [838, 521] on link "Hurry! Low Stock" at bounding box center [826, 503] width 134 height 99
click at [693, 520] on link at bounding box center [684, 503] width 134 height 99
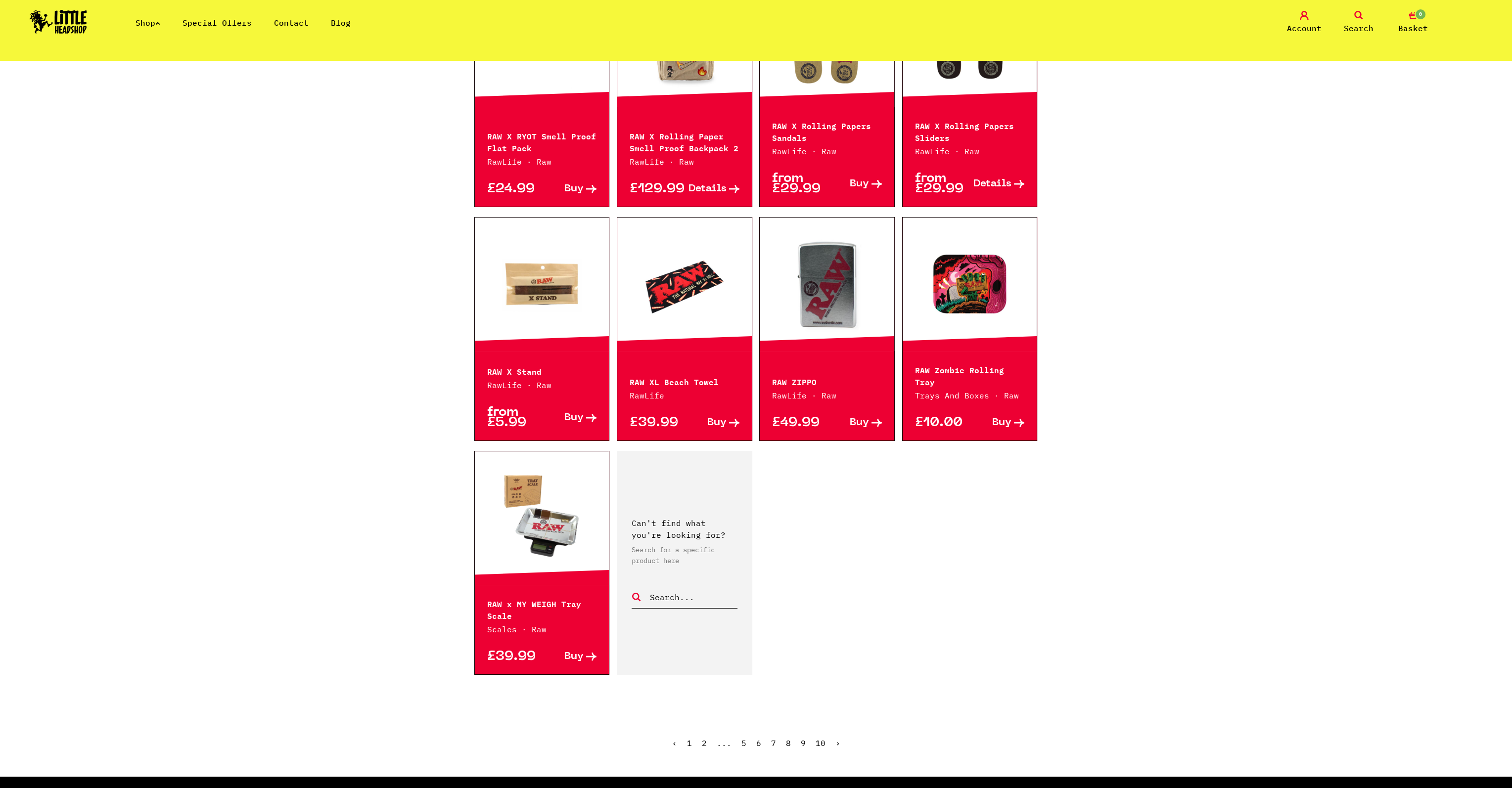
scroll to position [1186, 0]
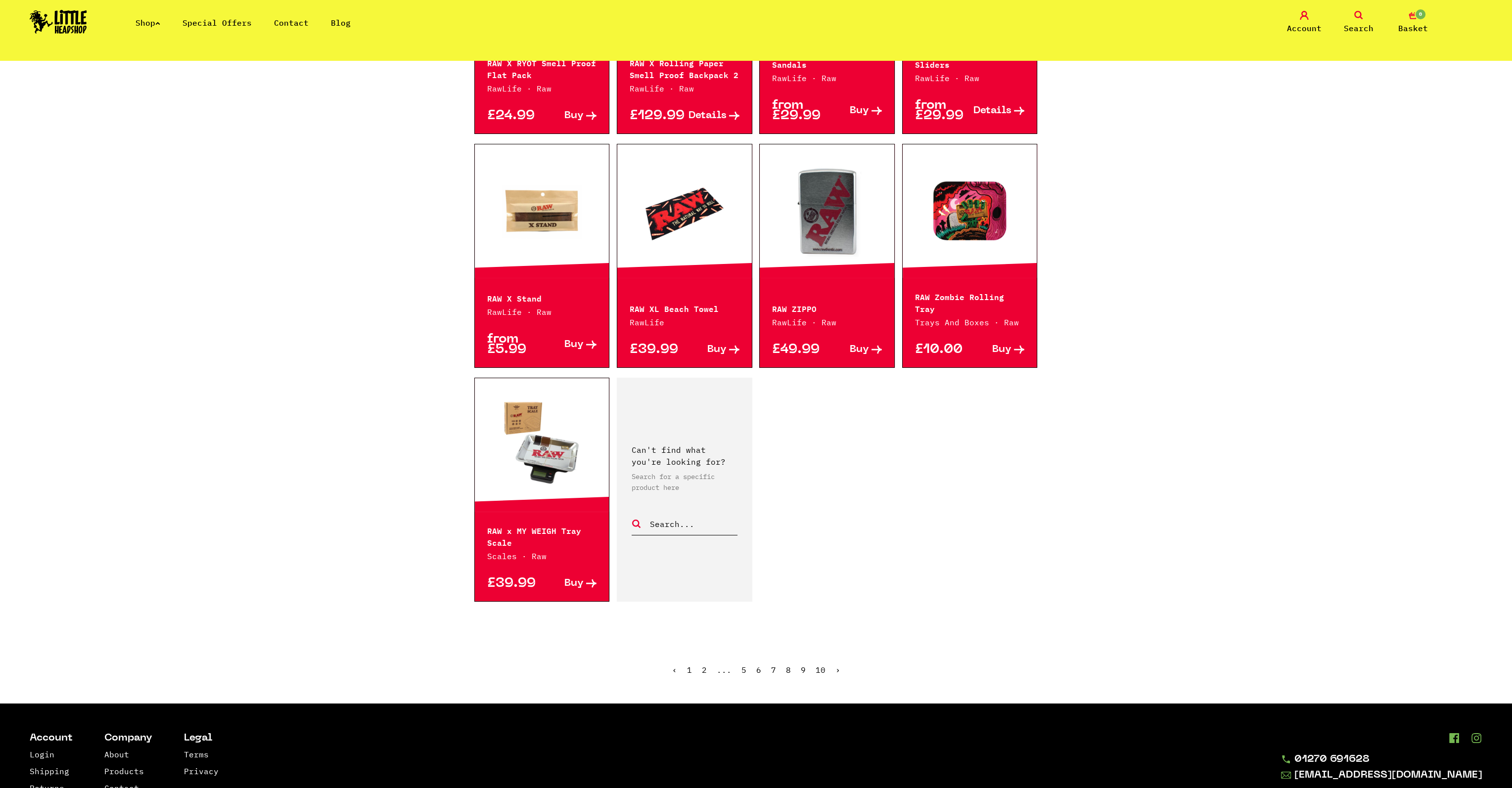
click at [818, 666] on link "10" at bounding box center [821, 669] width 10 height 10
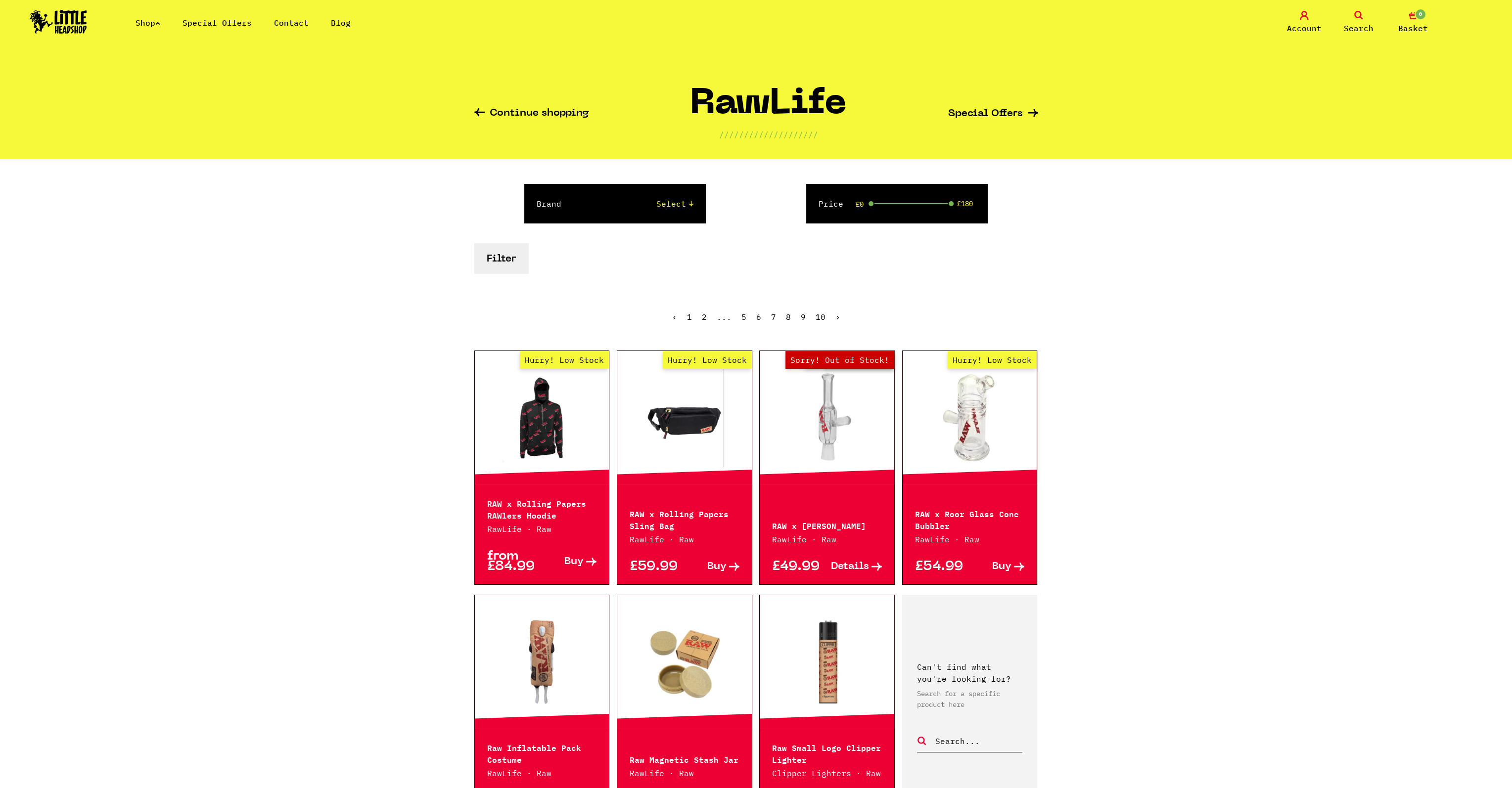
click at [80, 16] on img at bounding box center [59, 22] width 58 height 23
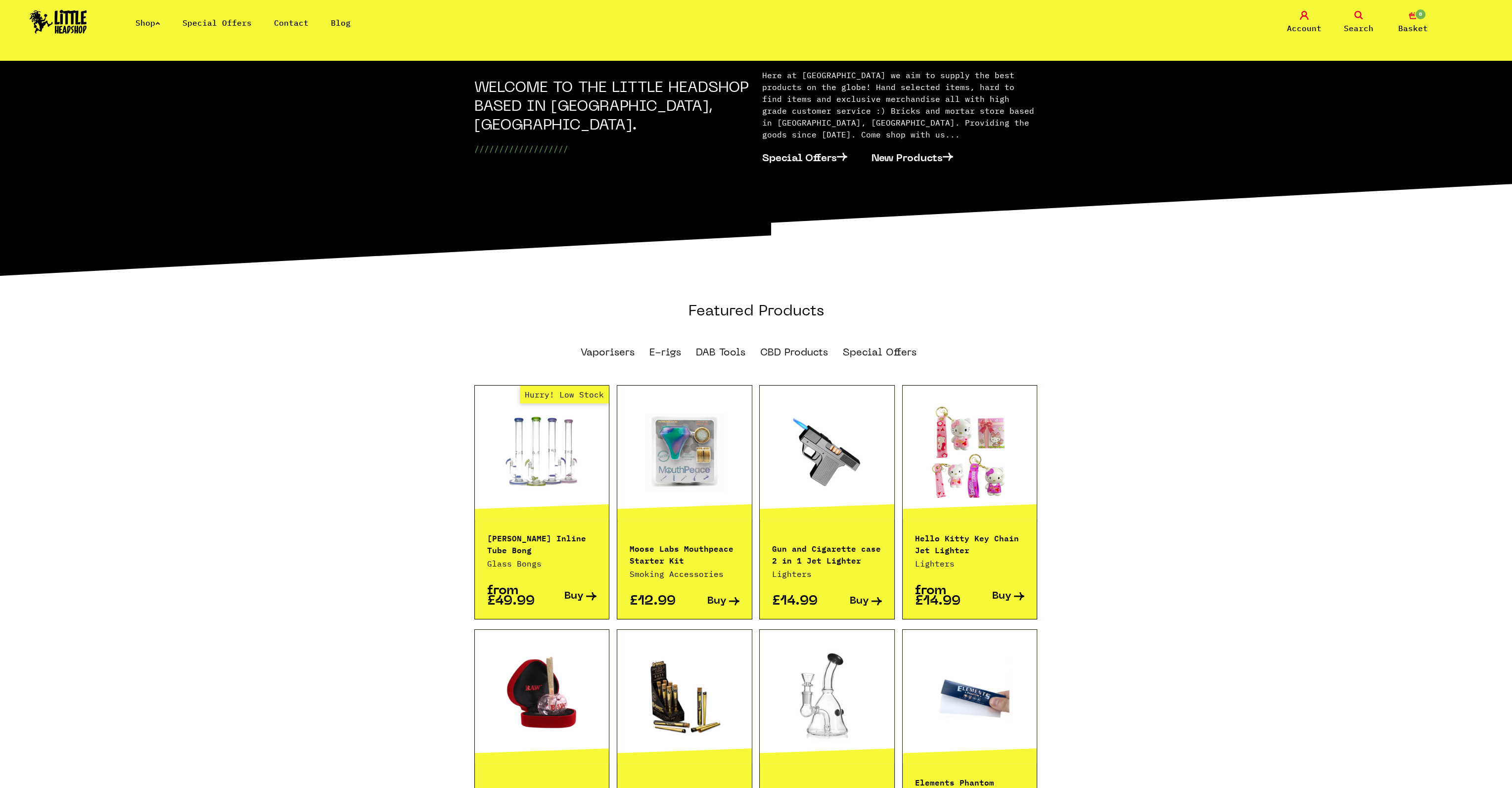
scroll to position [198, 0]
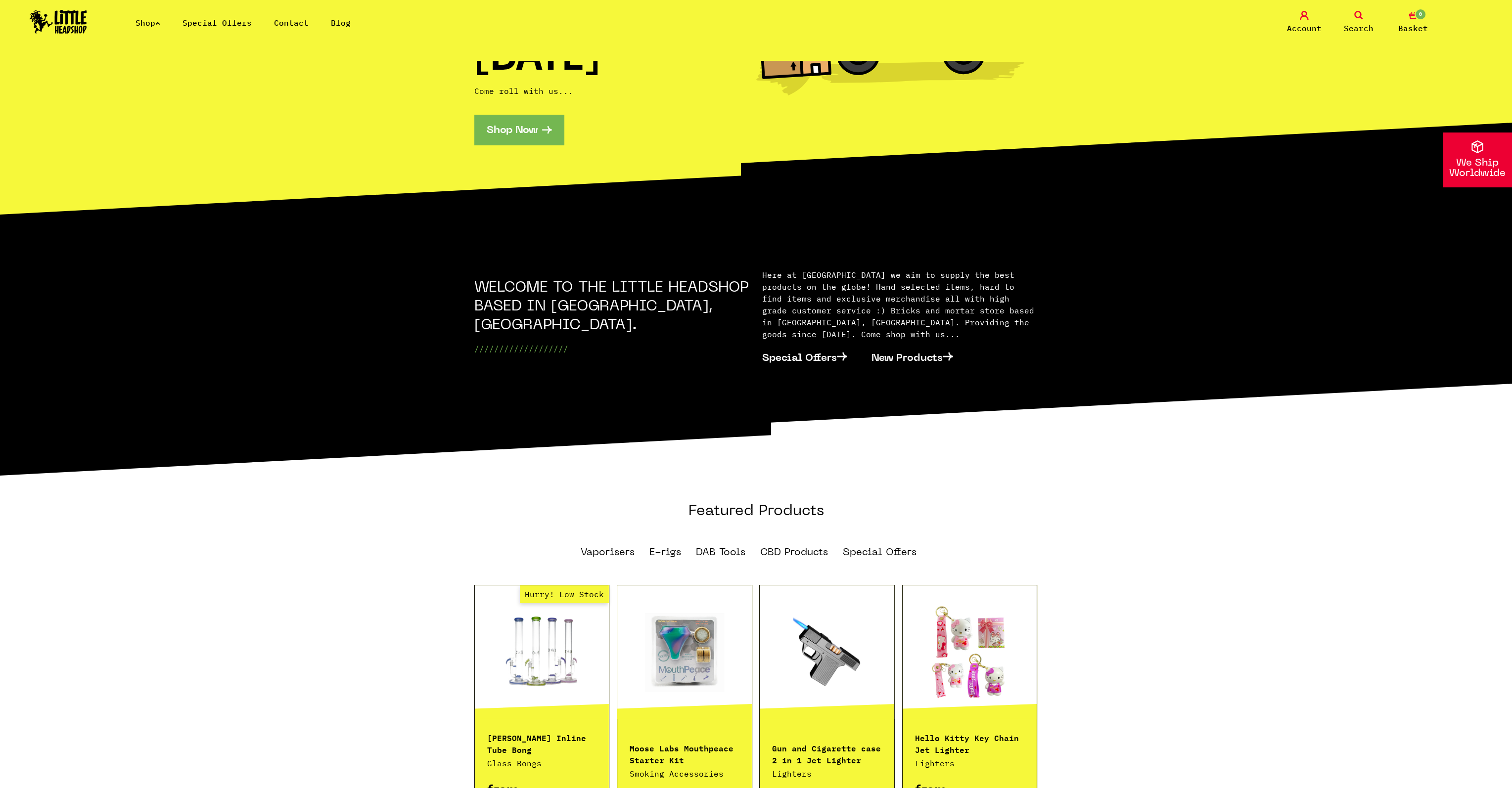
click at [146, 22] on link "Shop" at bounding box center [148, 22] width 25 height 10
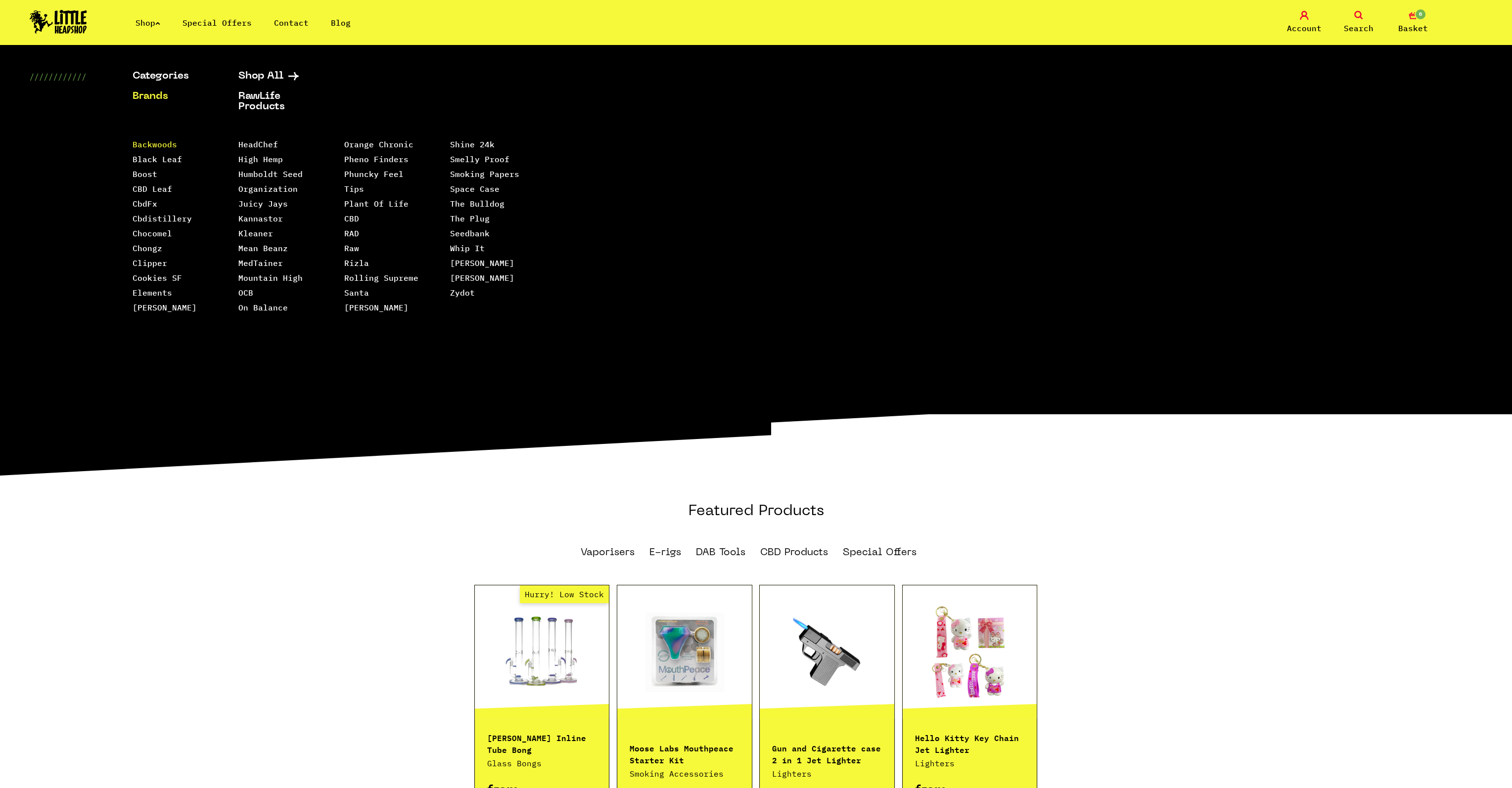
click at [165, 140] on link "Backwoods" at bounding box center [155, 144] width 45 height 10
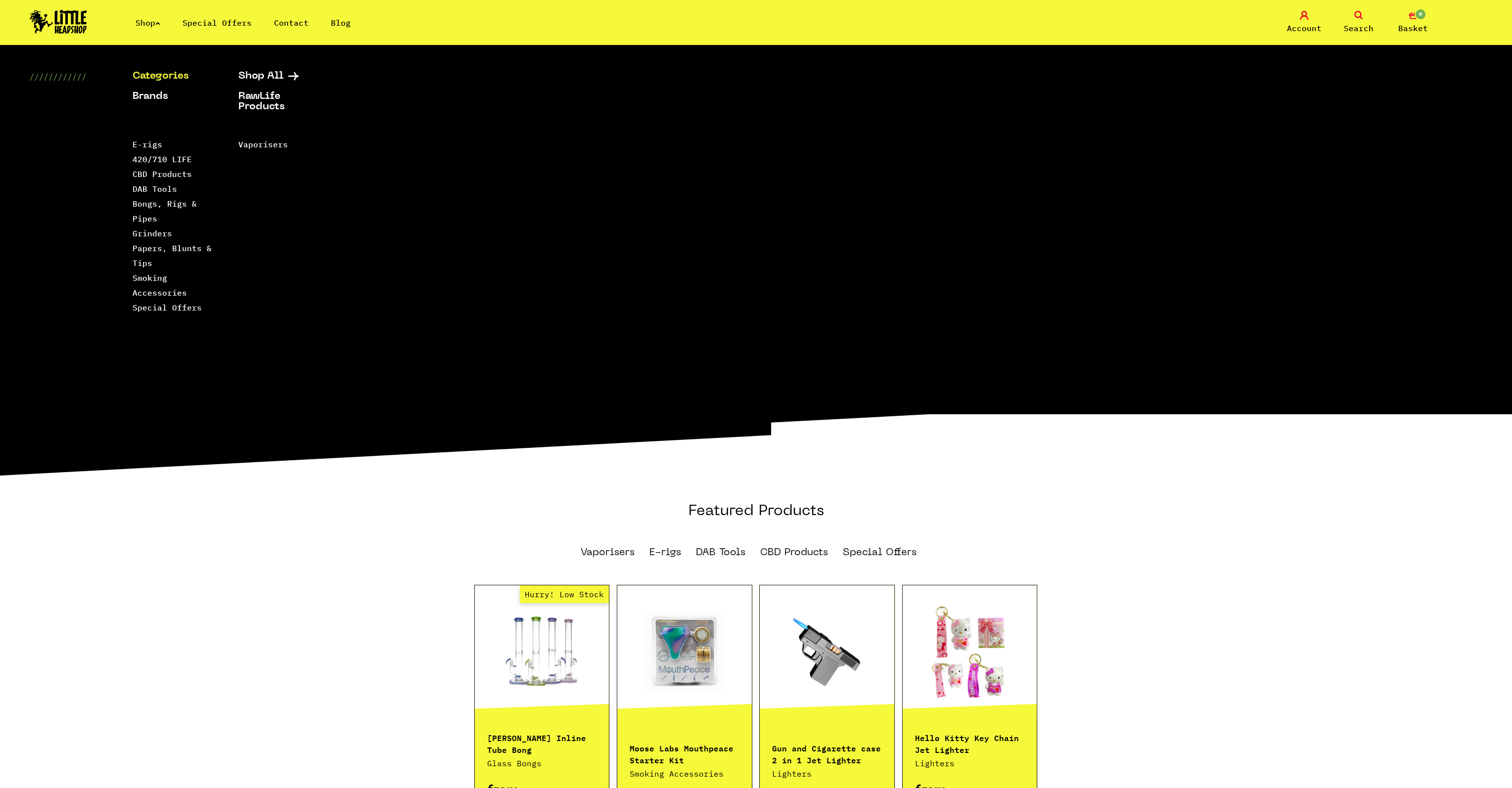
click at [178, 77] on link "Categories" at bounding box center [173, 76] width 81 height 11
click at [155, 201] on link "Bongs, Rigs & Pipes" at bounding box center [165, 211] width 65 height 25
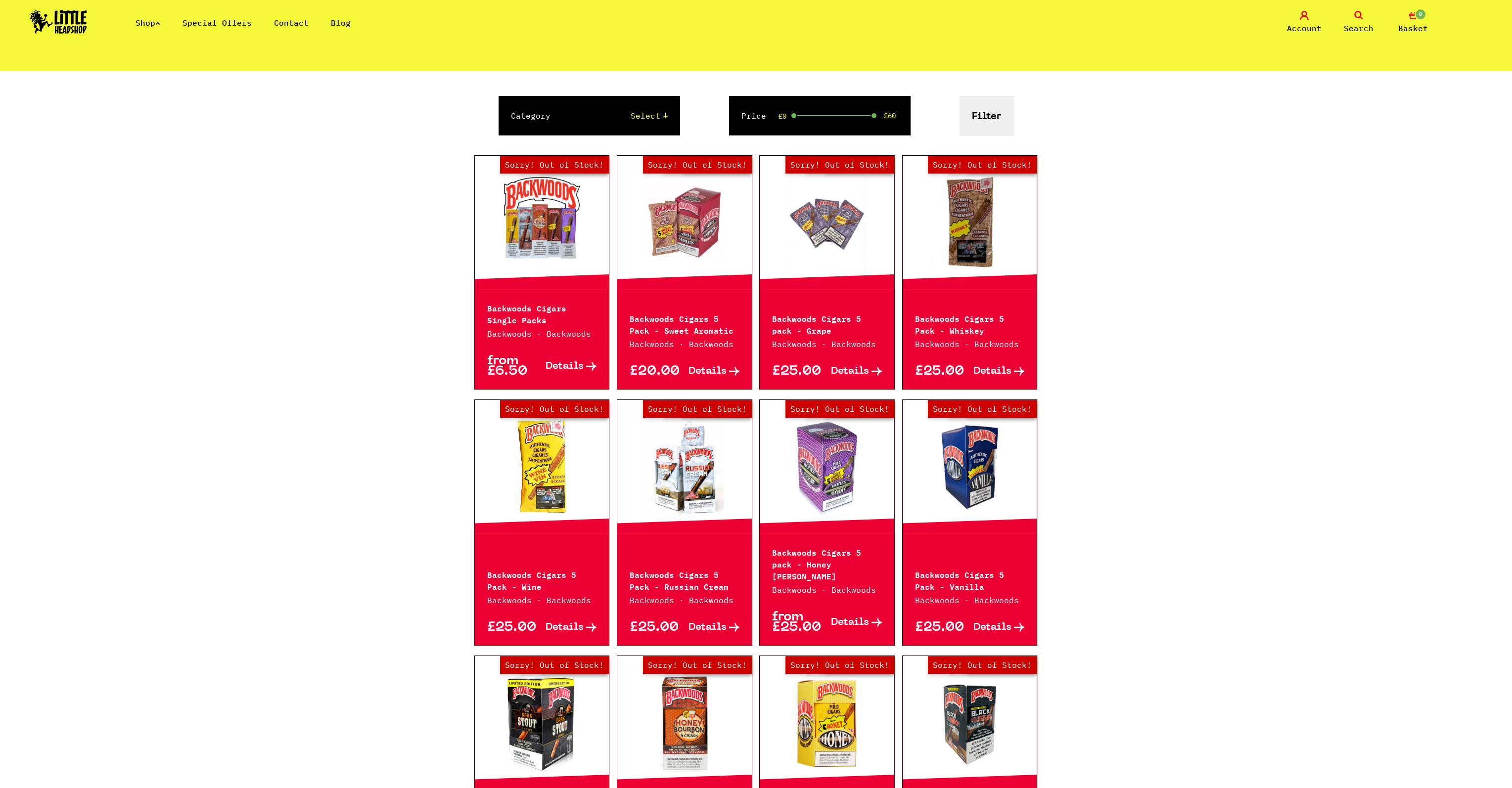
scroll to position [198, 0]
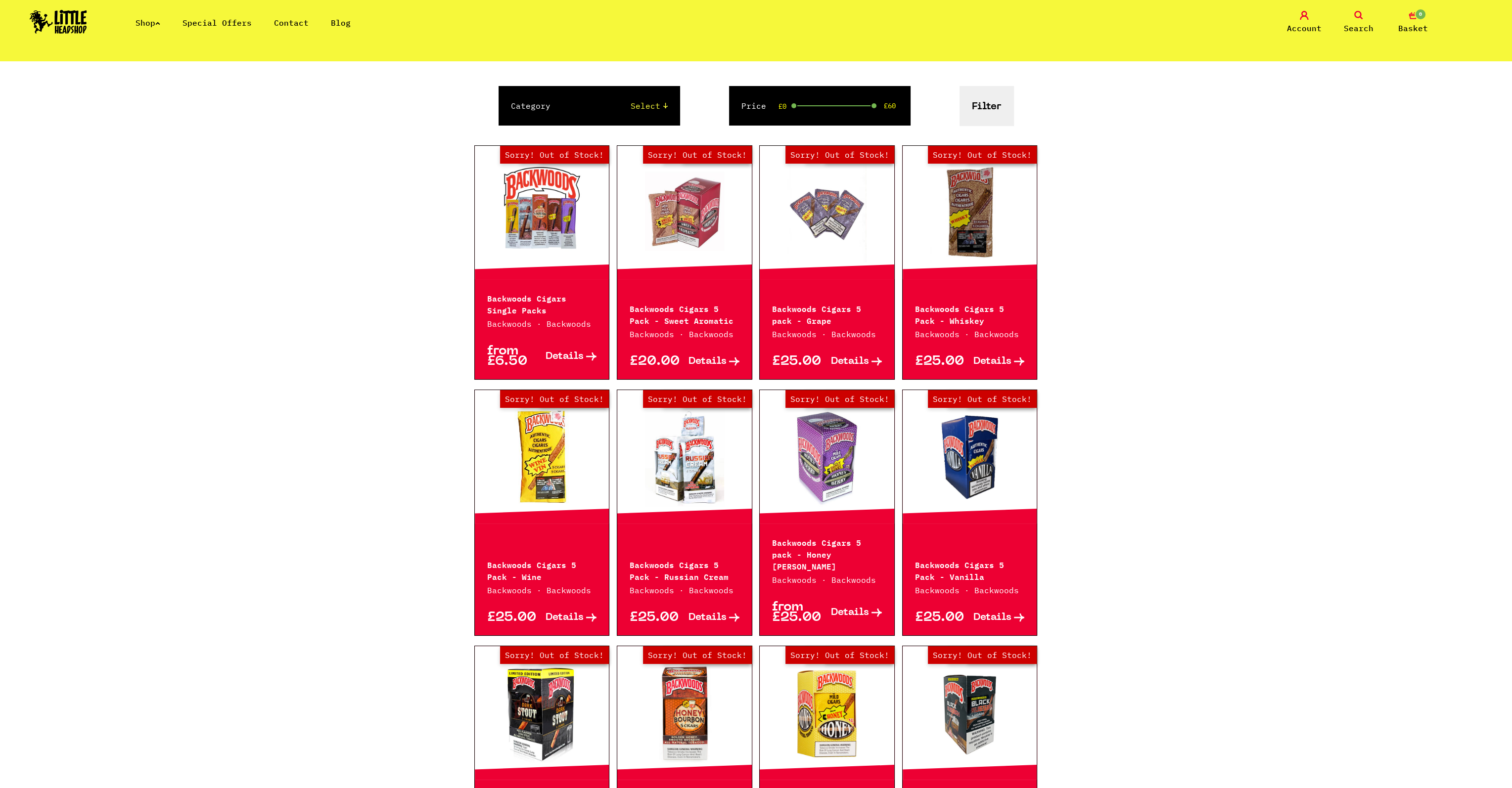
click at [831, 469] on link "Out of Stock Hurry! Low Stock Sorry! Out of Stock!" at bounding box center [826, 456] width 134 height 99
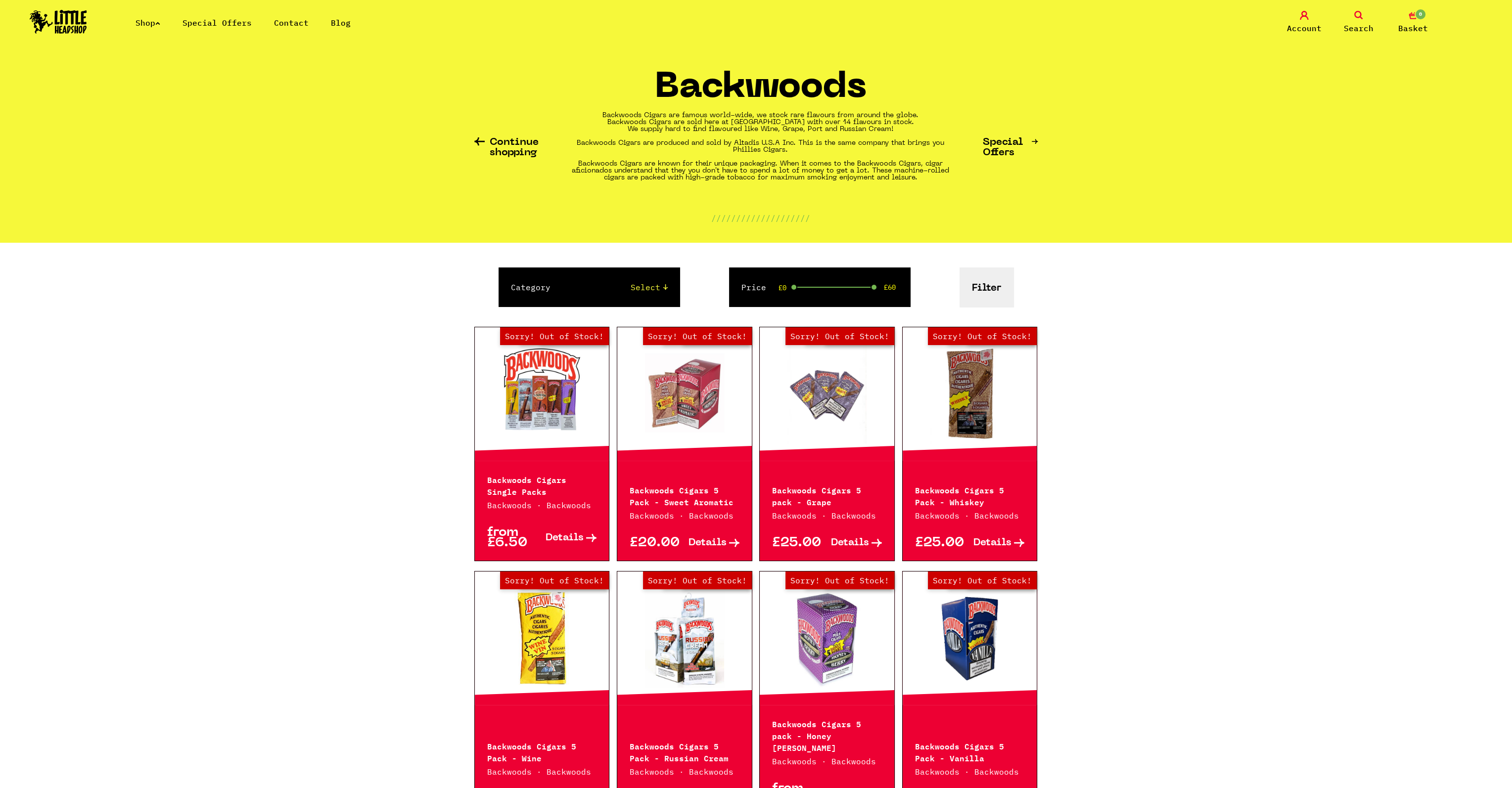
scroll to position [0, 0]
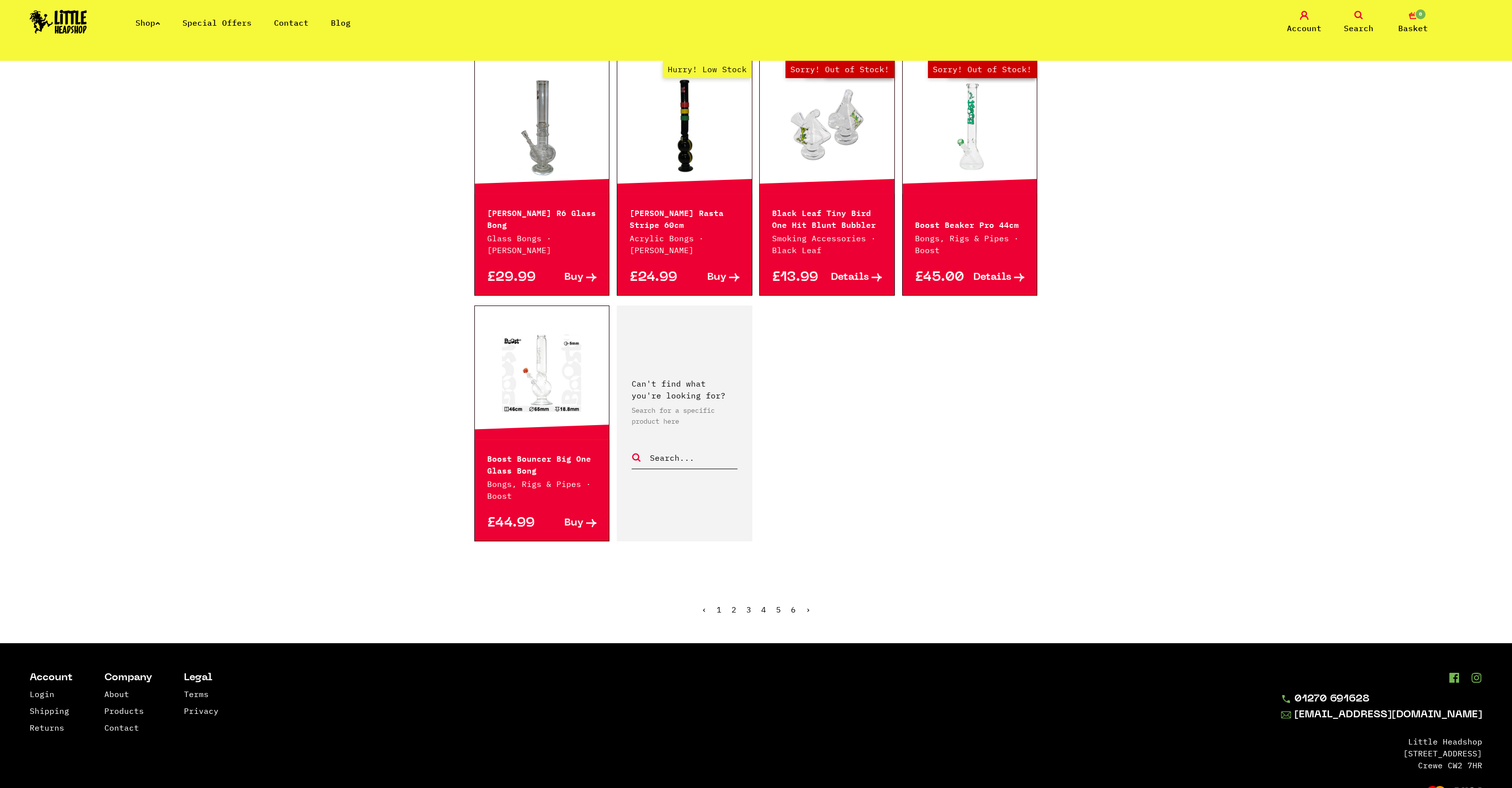
scroll to position [1426, 0]
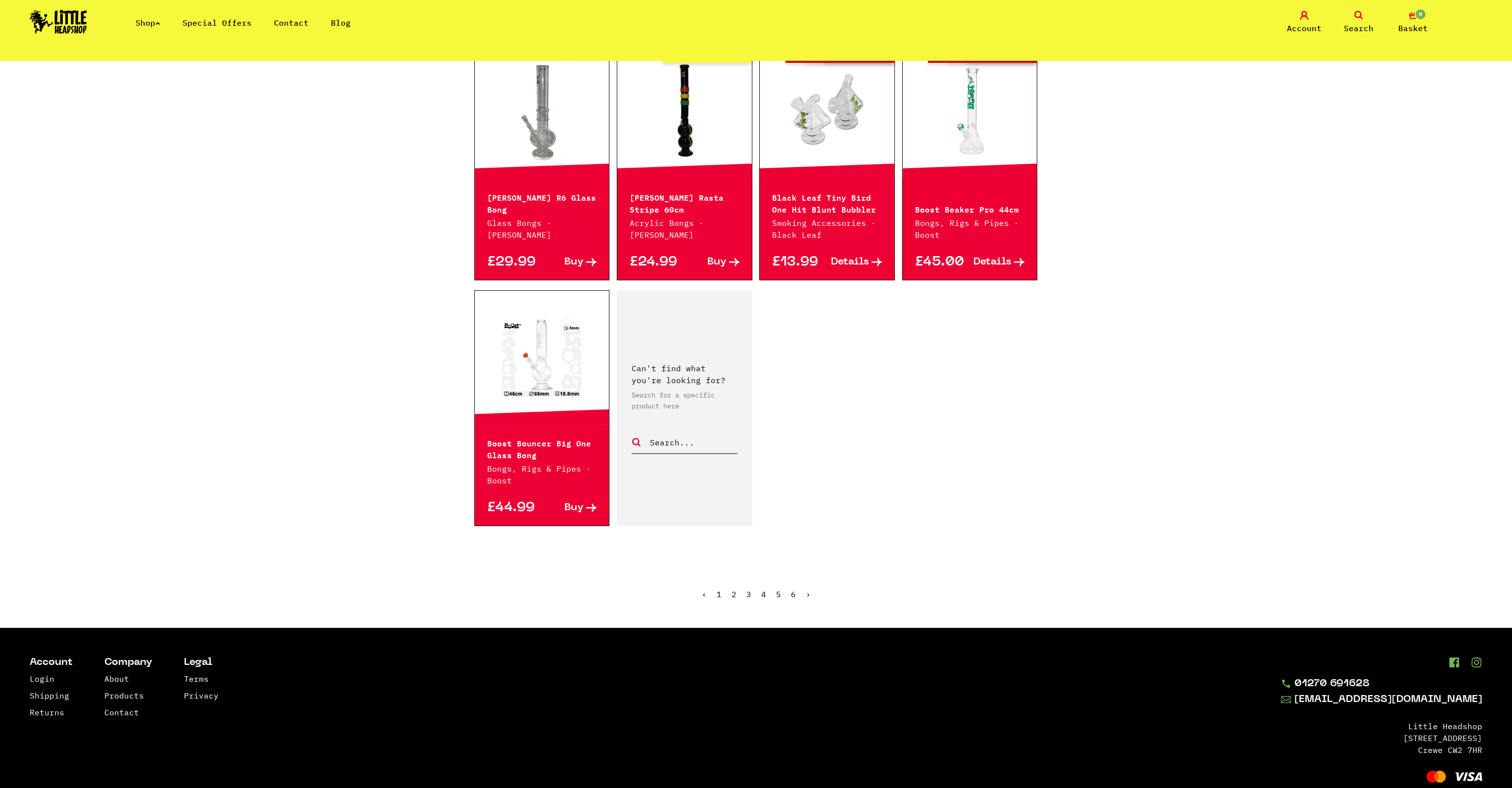
click at [731, 589] on link "2" at bounding box center [734, 594] width 5 height 10
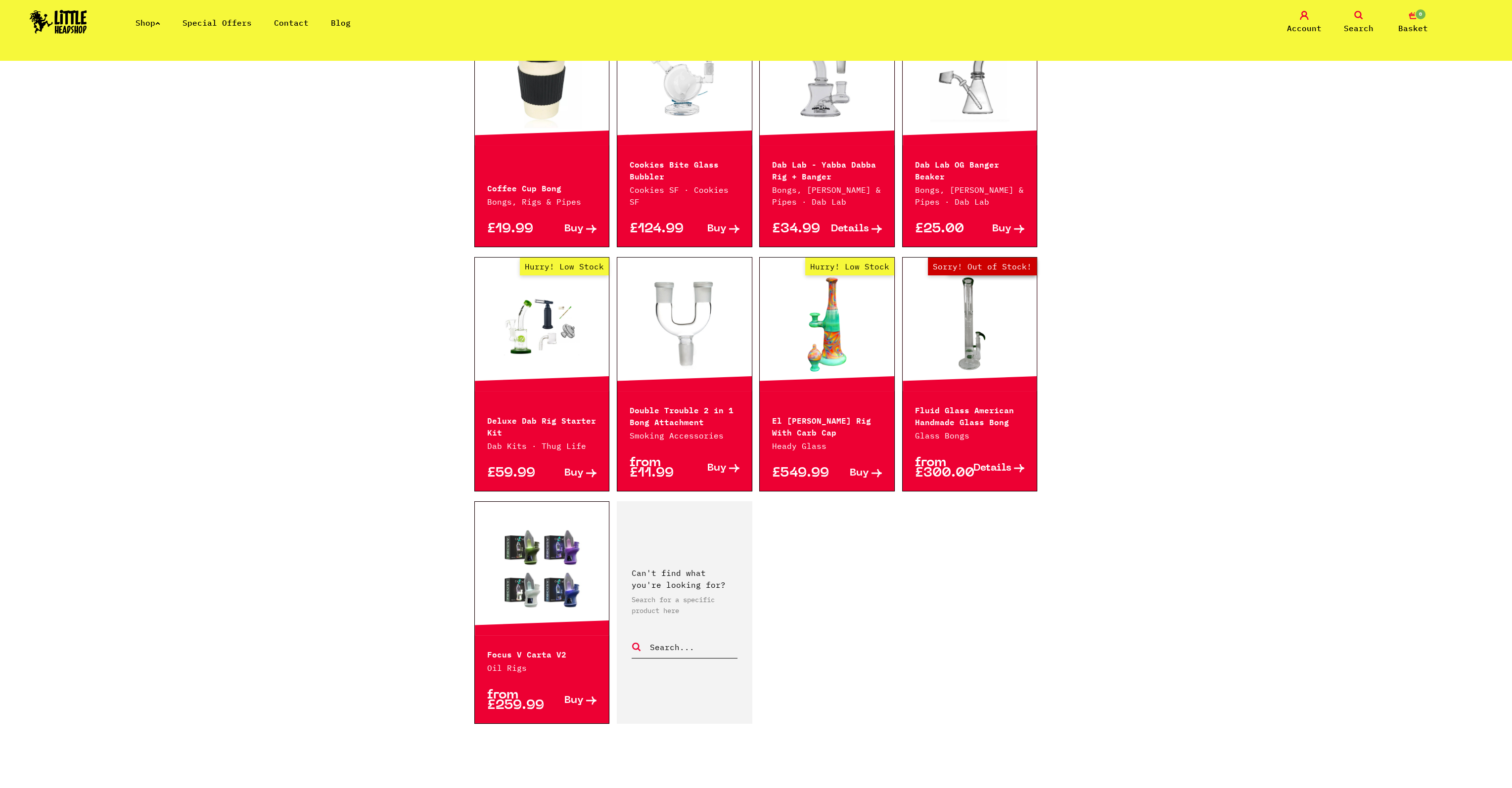
scroll to position [1236, 0]
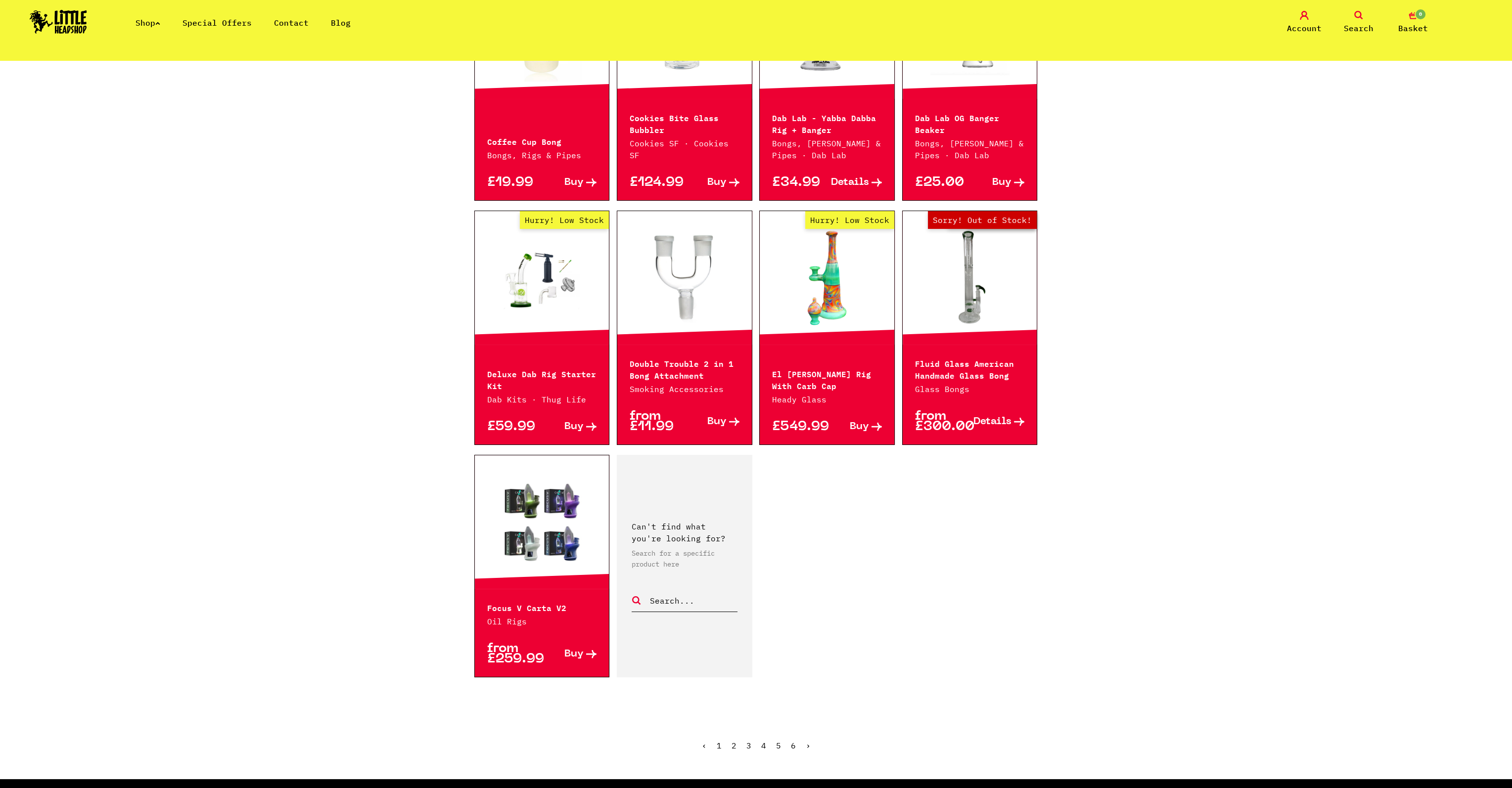
click at [747, 740] on link "3" at bounding box center [749, 745] width 5 height 10
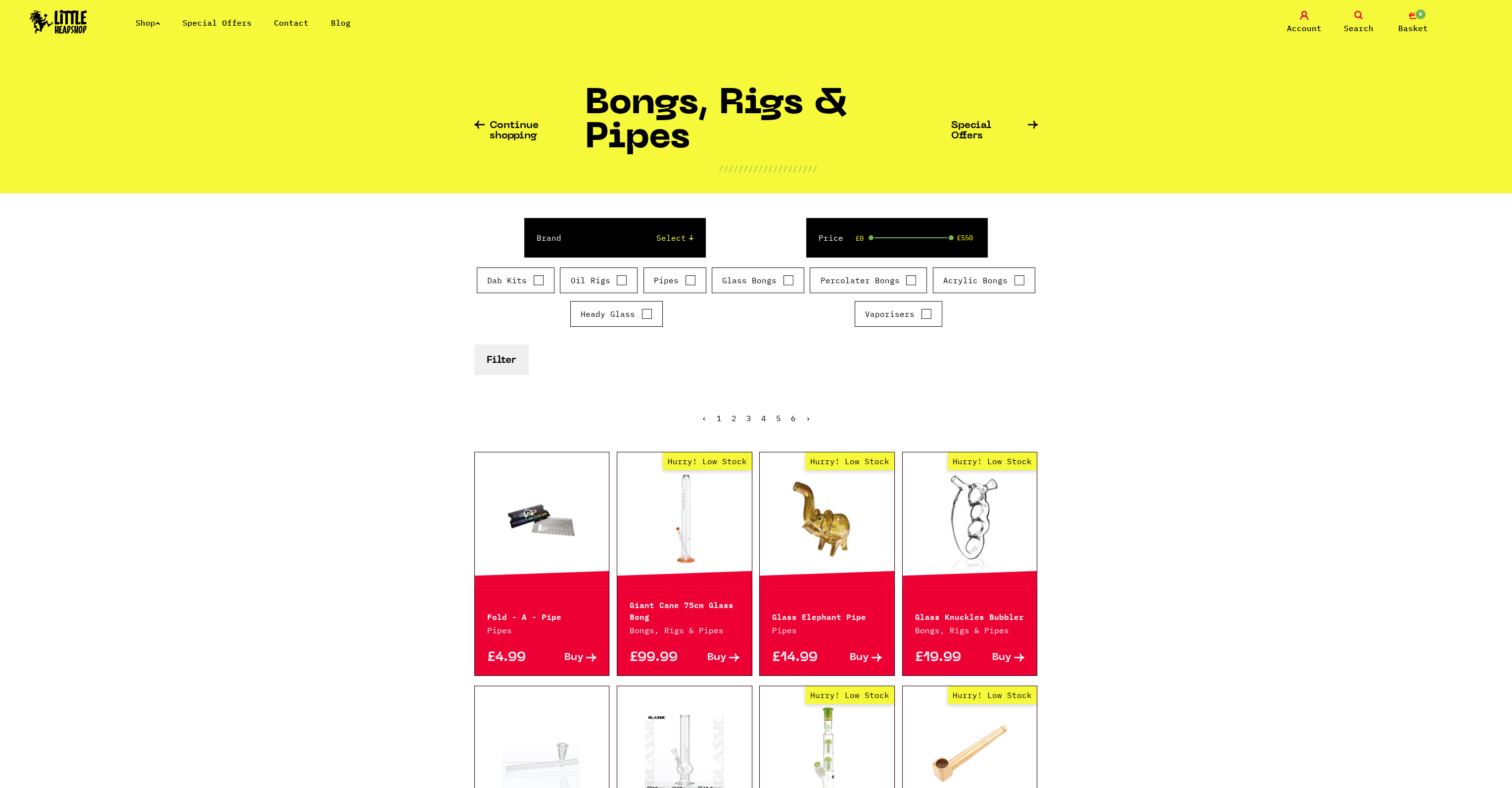
click at [1356, 17] on icon at bounding box center [1358, 15] width 9 height 9
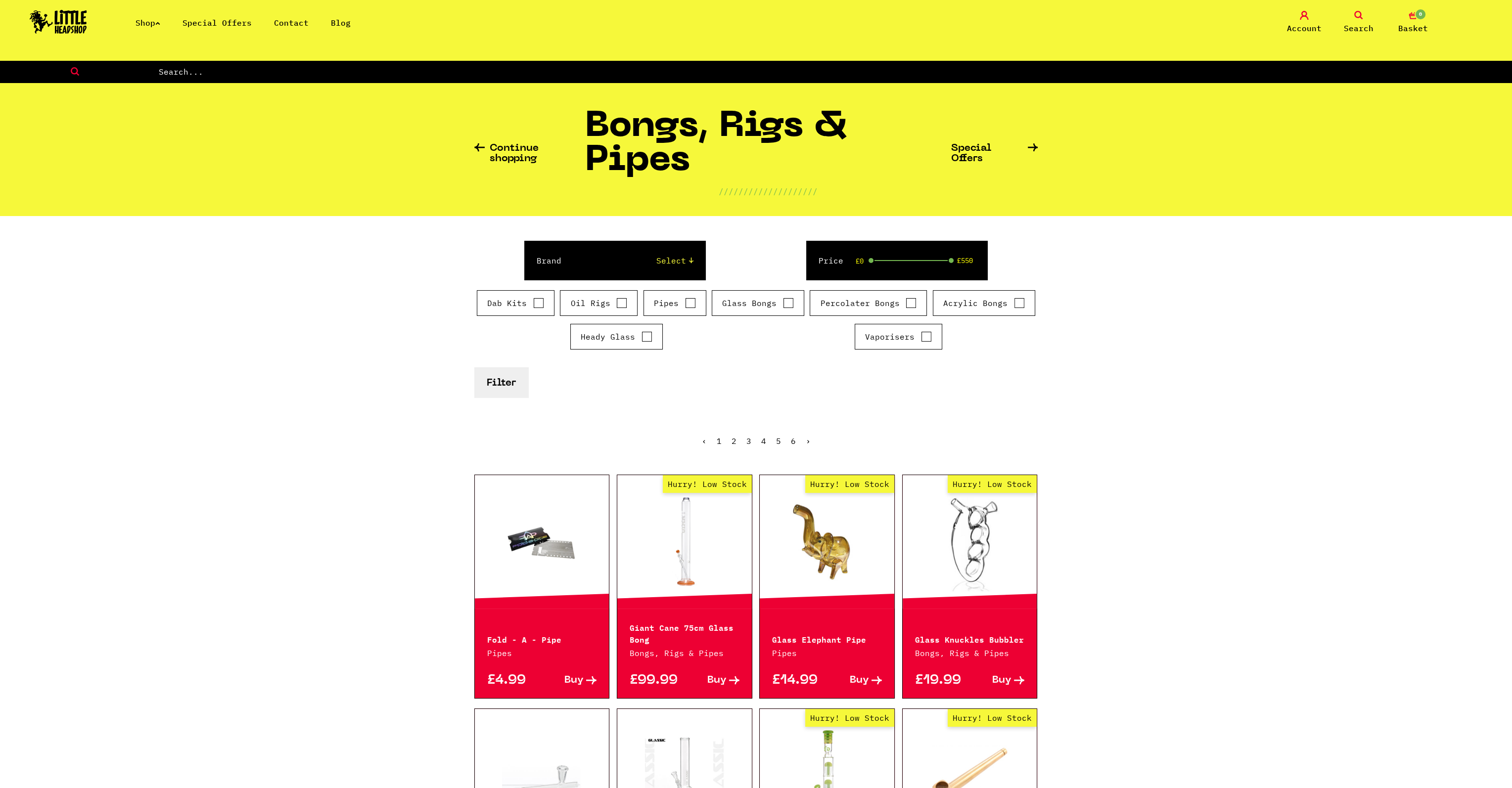
click at [1027, 66] on input "text" at bounding box center [835, 72] width 1354 height 13
type input "bong"
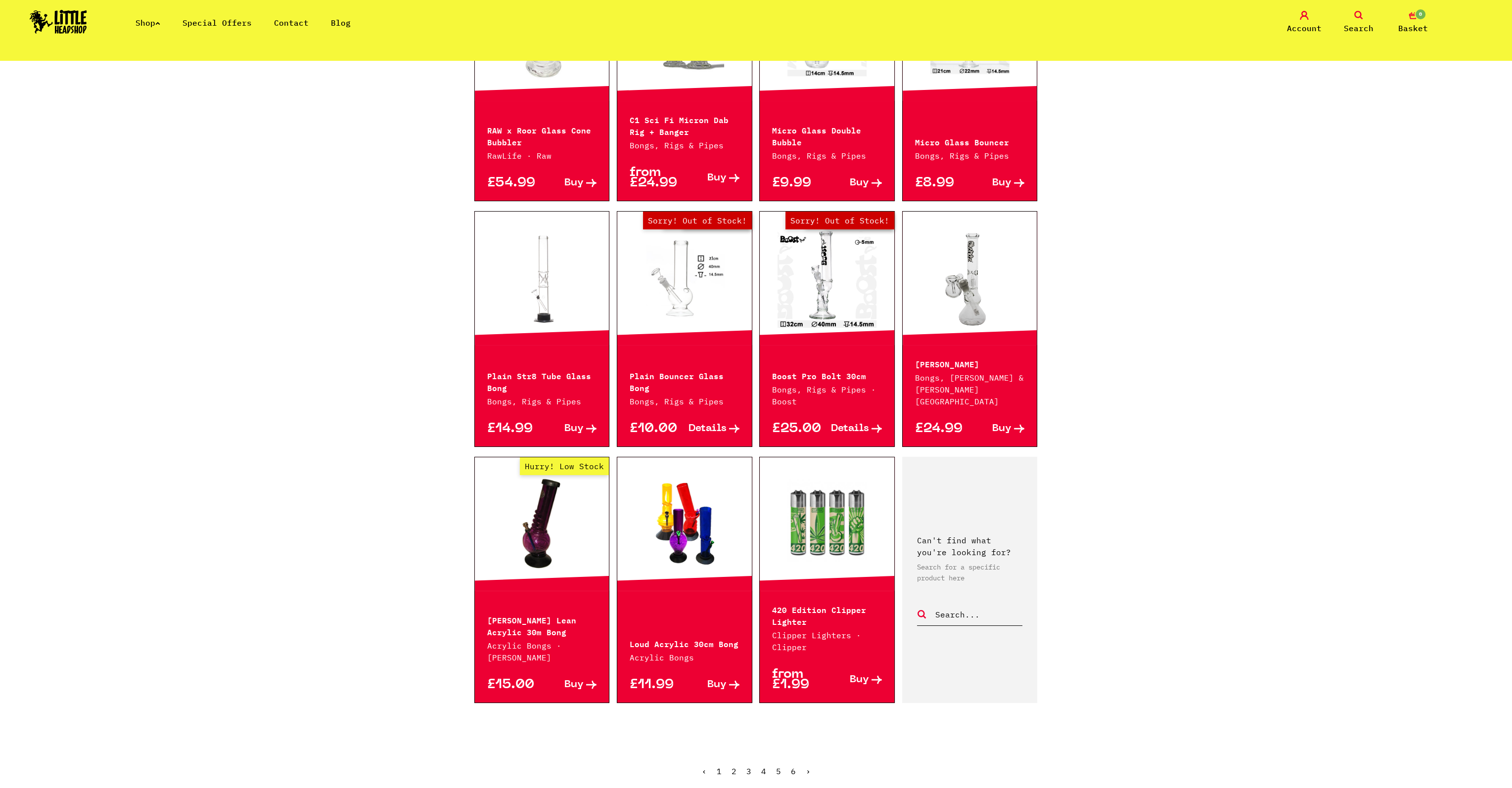
scroll to position [642, 0]
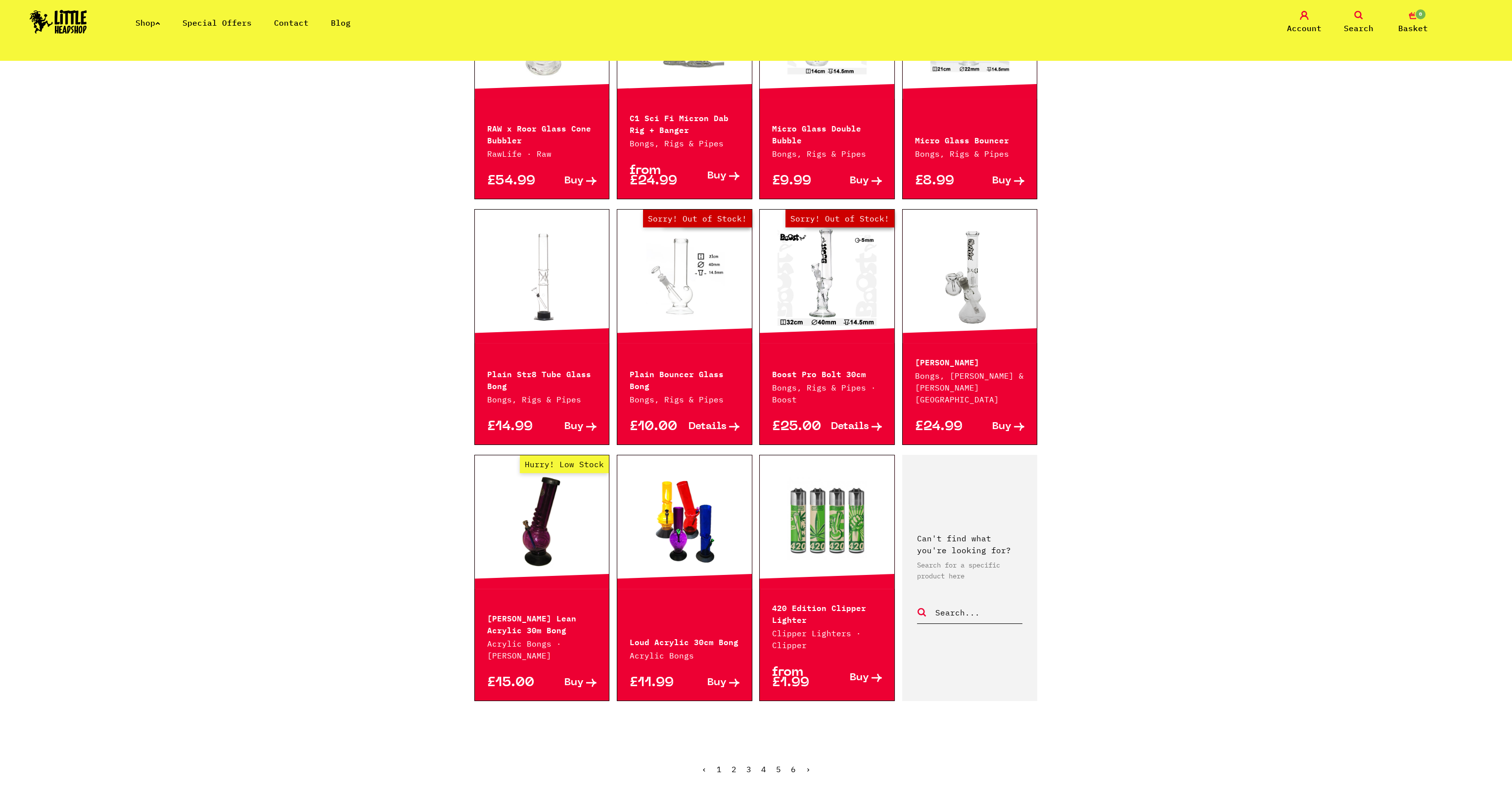
click at [734, 765] on link "2" at bounding box center [734, 769] width 5 height 10
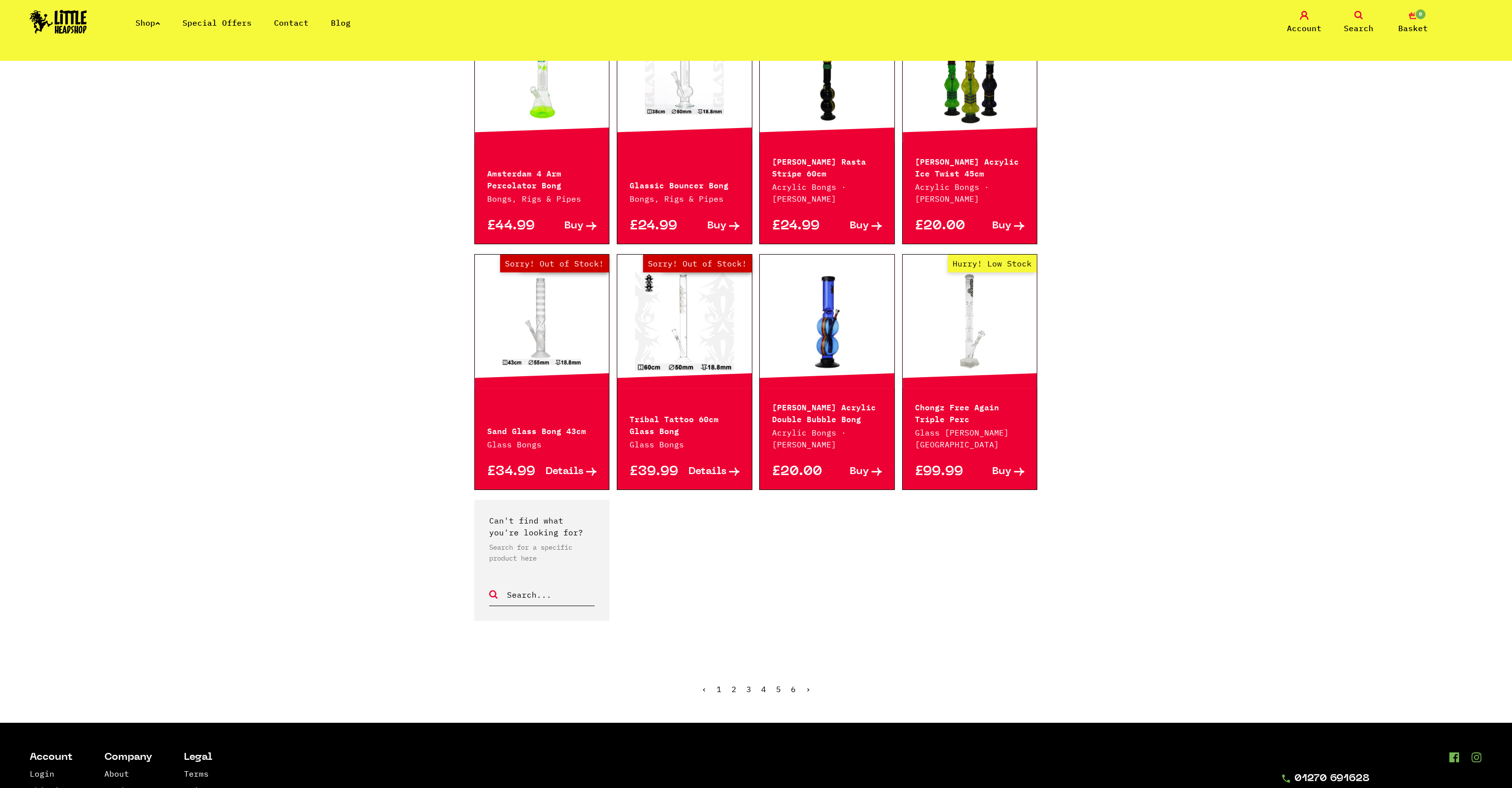
scroll to position [495, 0]
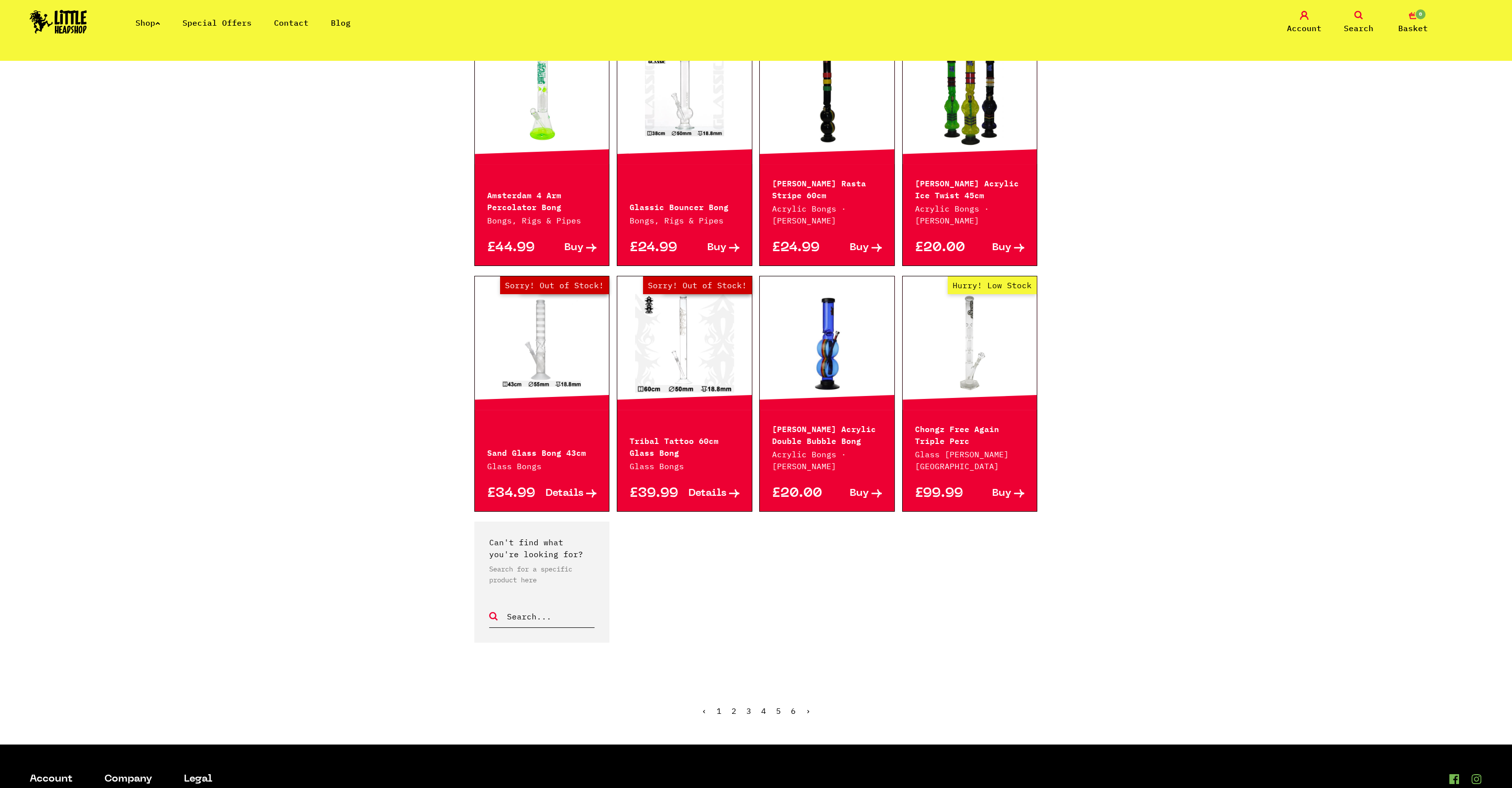
click at [750, 711] on link "3" at bounding box center [749, 711] width 5 height 10
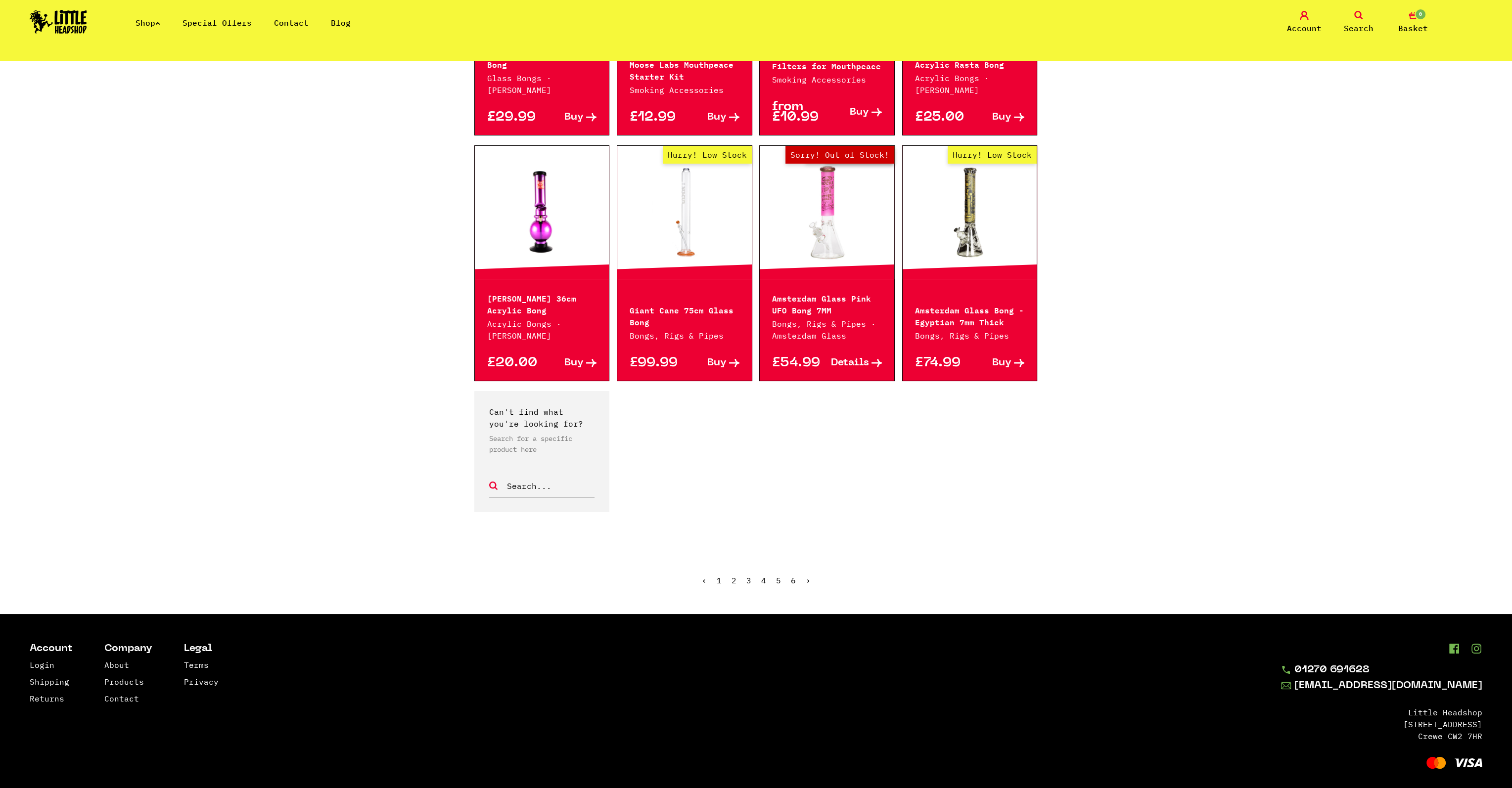
scroll to position [642, 0]
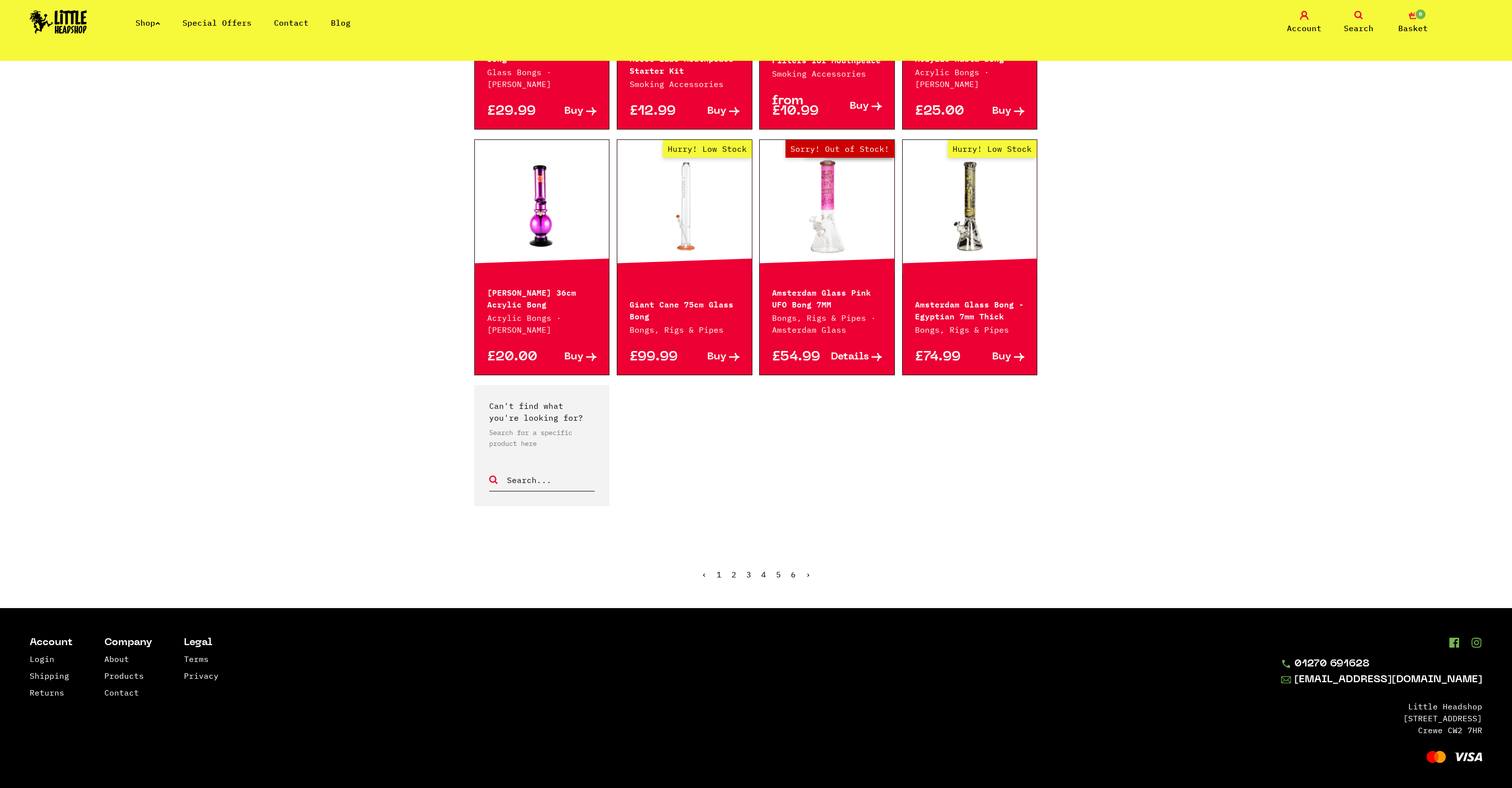
click at [762, 573] on link "4" at bounding box center [764, 574] width 5 height 10
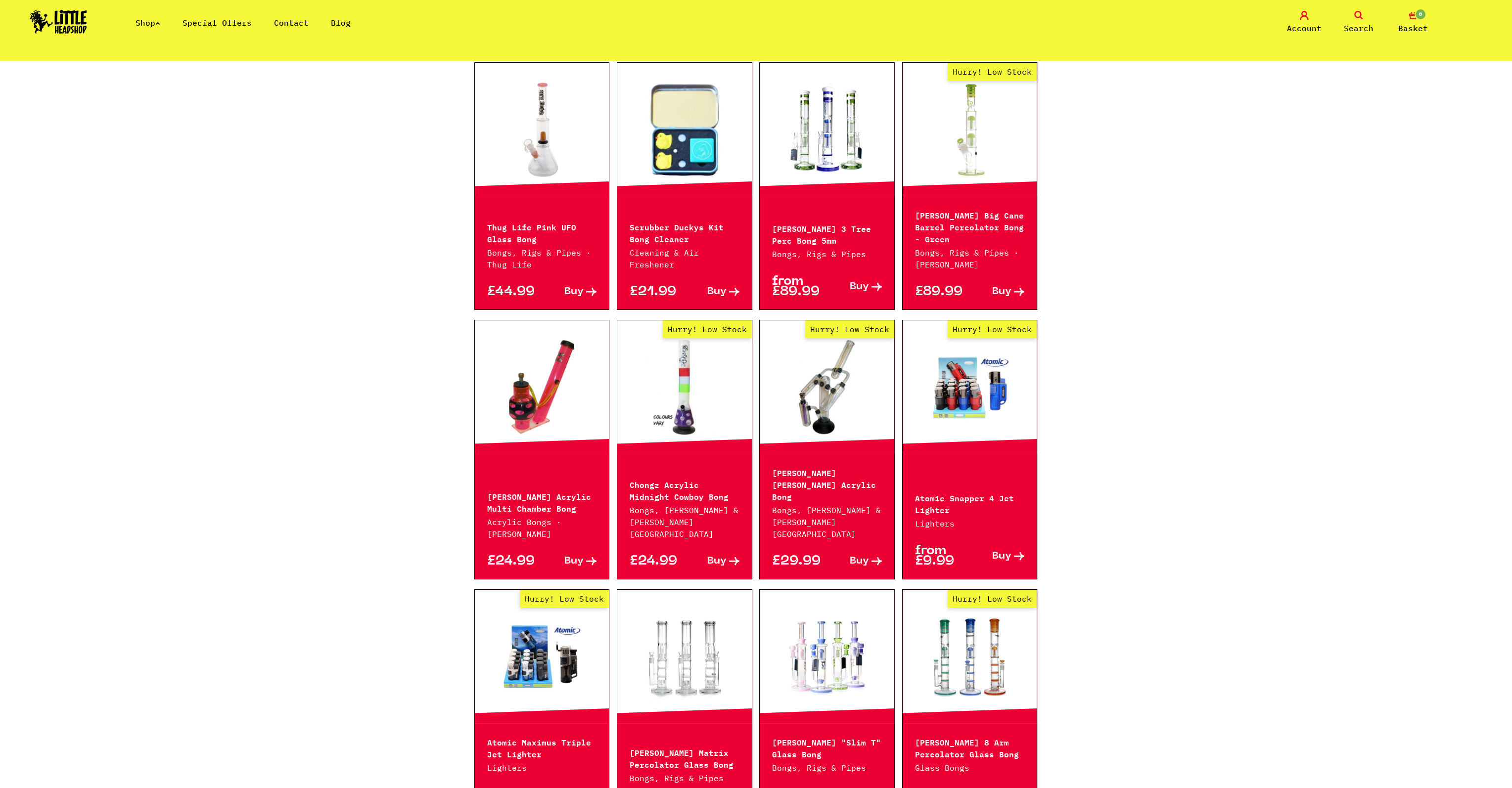
scroll to position [346, 0]
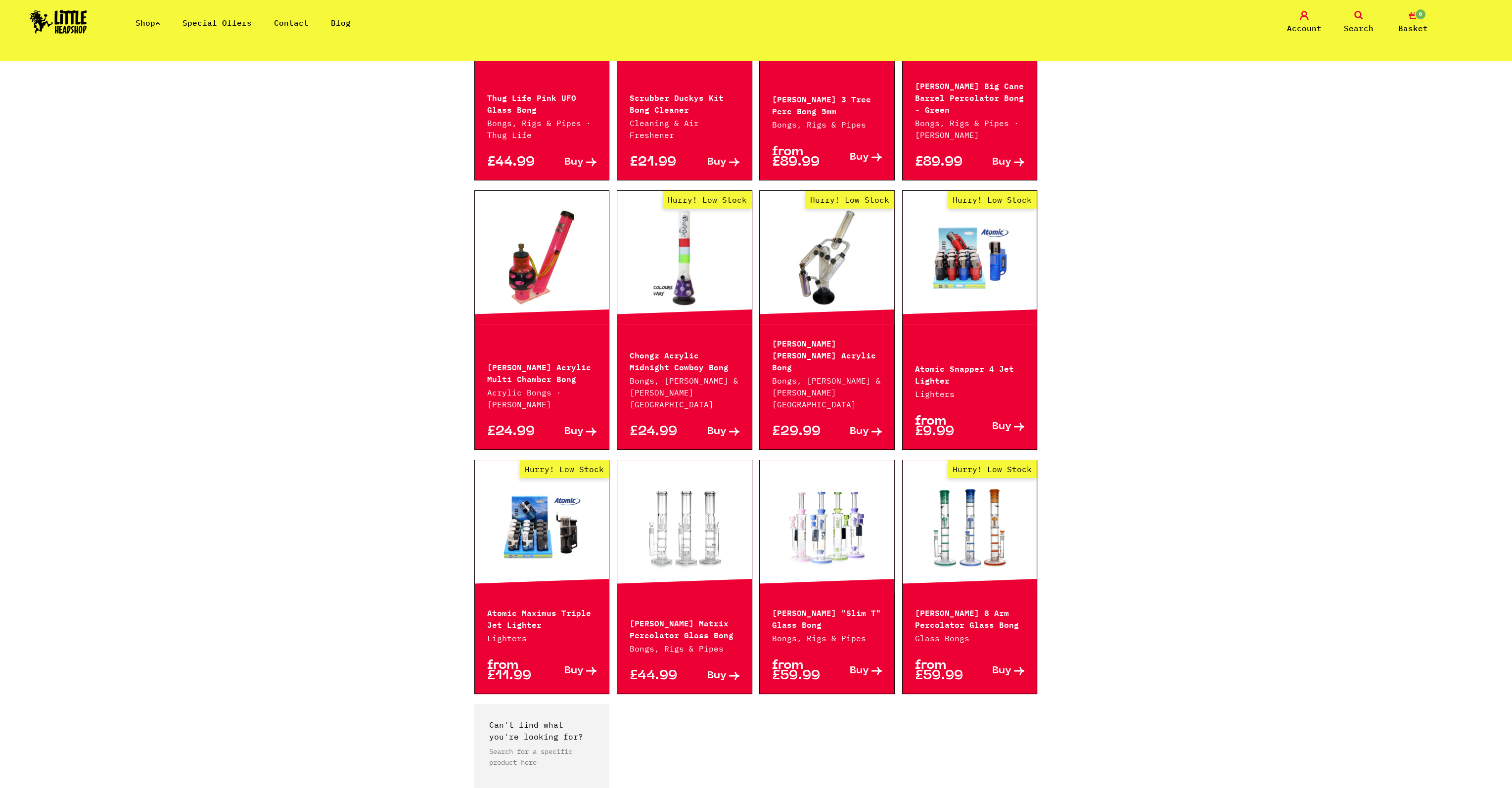
click at [666, 487] on link at bounding box center [684, 527] width 134 height 99
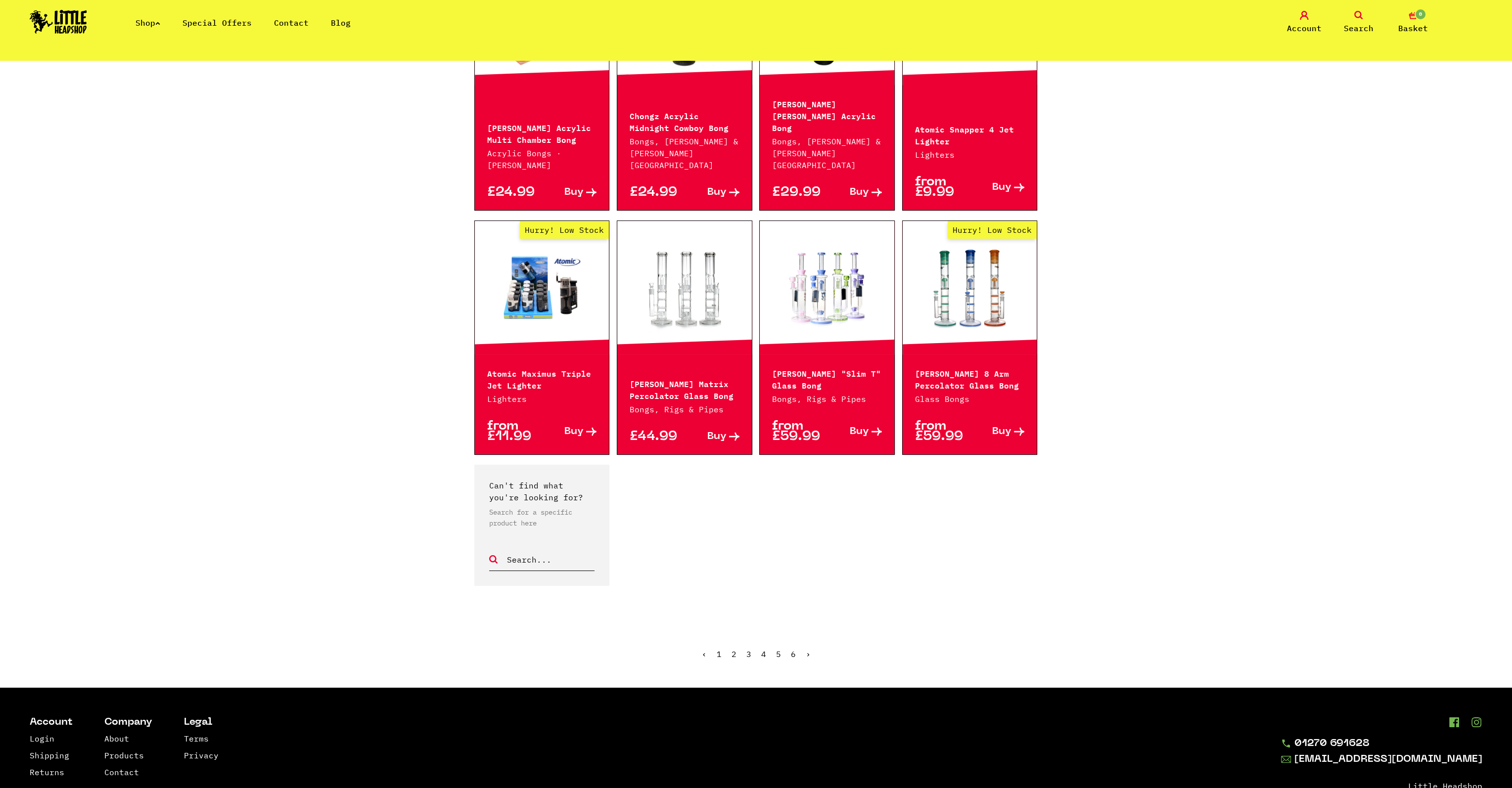
scroll to position [642, 0]
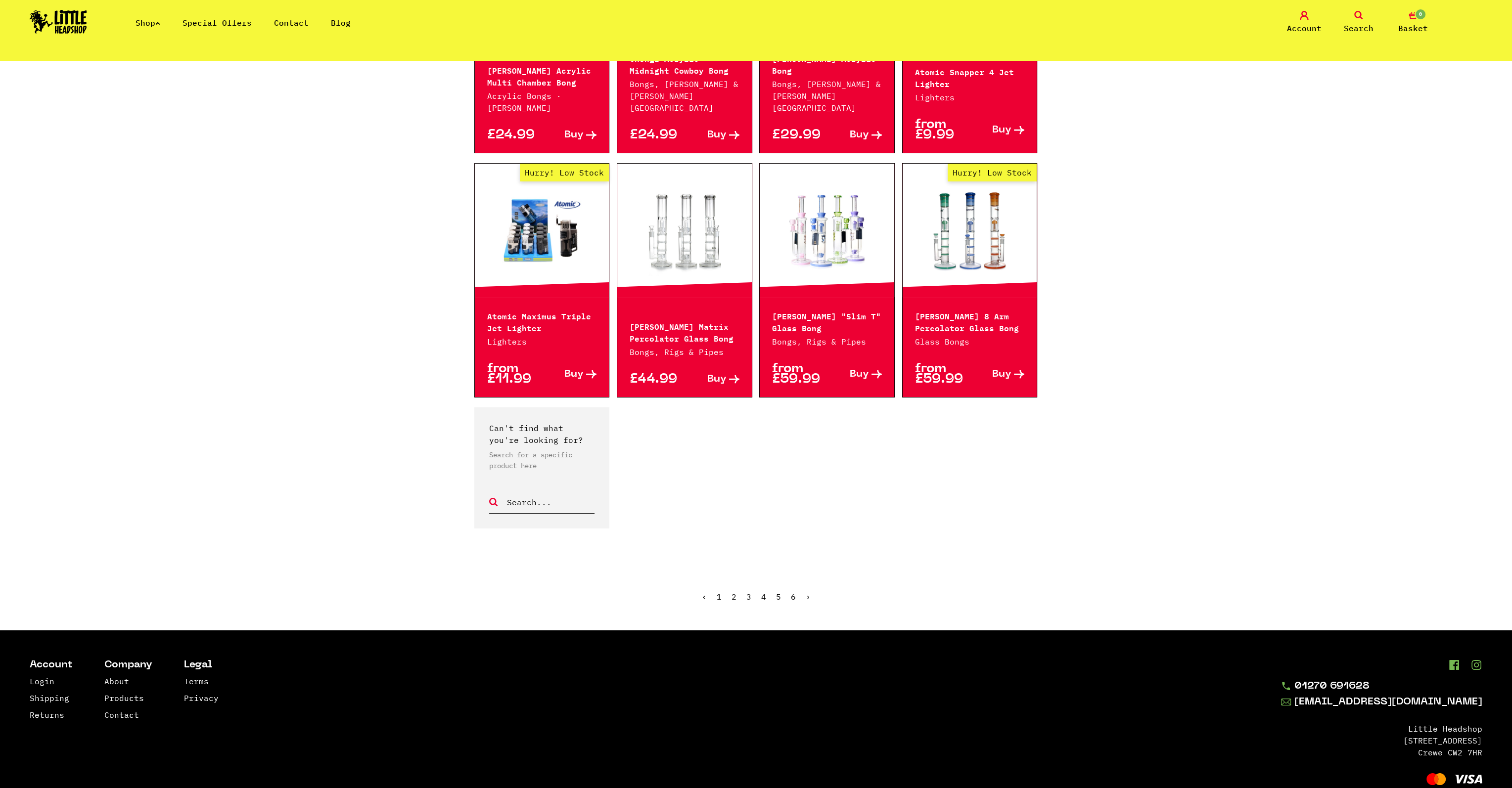
click at [776, 592] on link "5" at bounding box center [778, 597] width 5 height 10
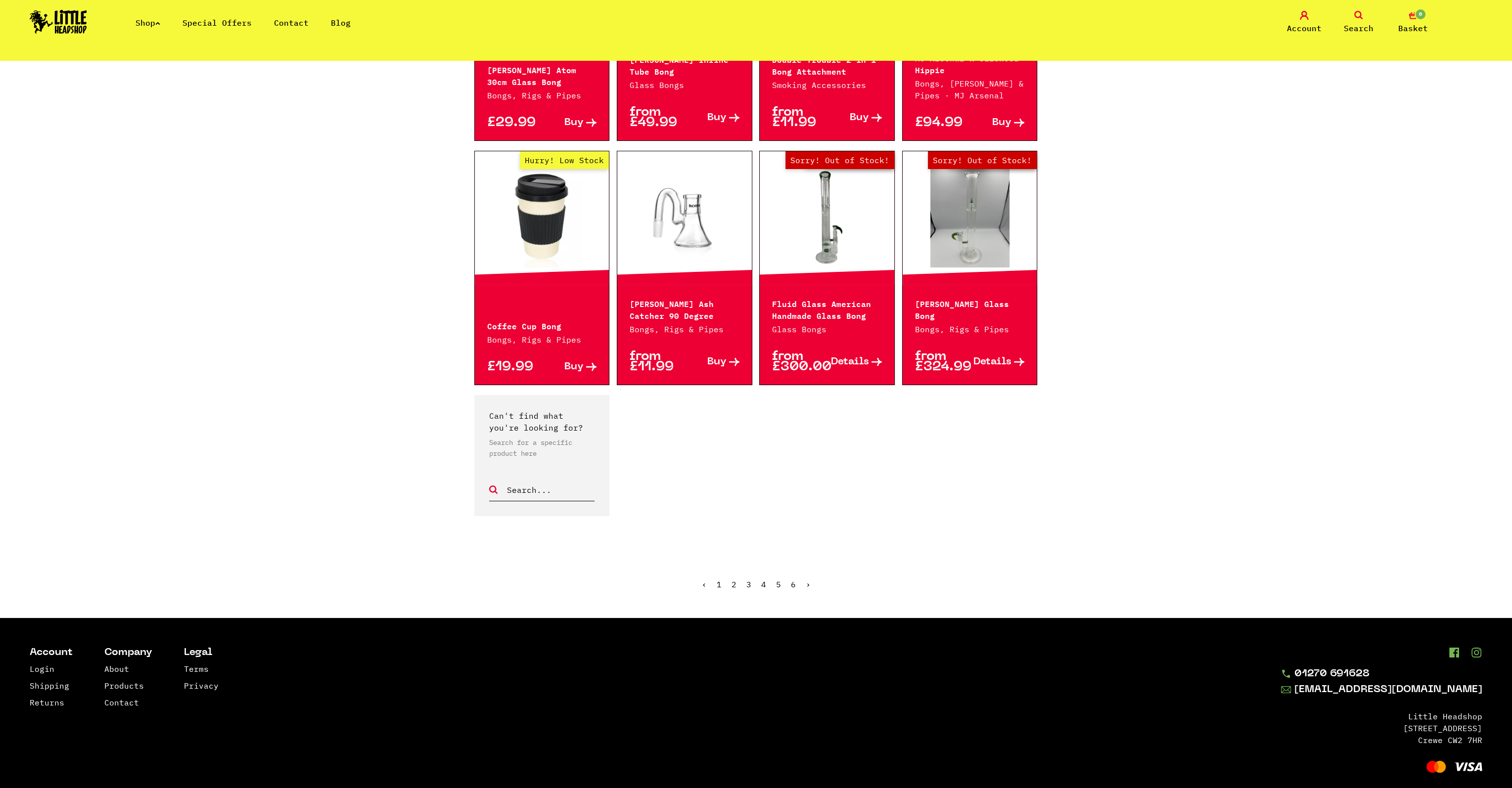
scroll to position [633, 0]
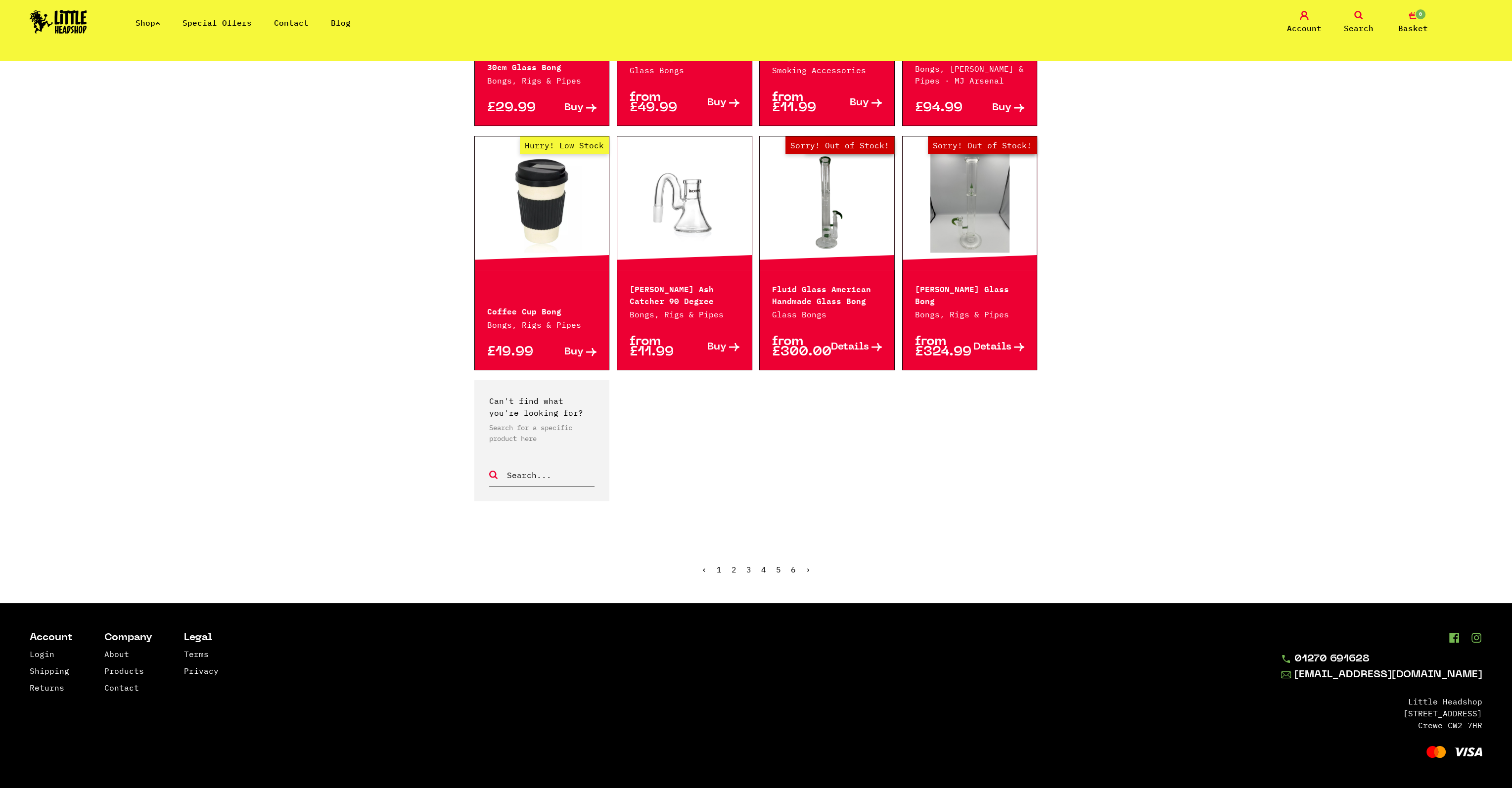
click at [792, 569] on link "6" at bounding box center [793, 569] width 5 height 10
